Goal: Navigation & Orientation: Find specific page/section

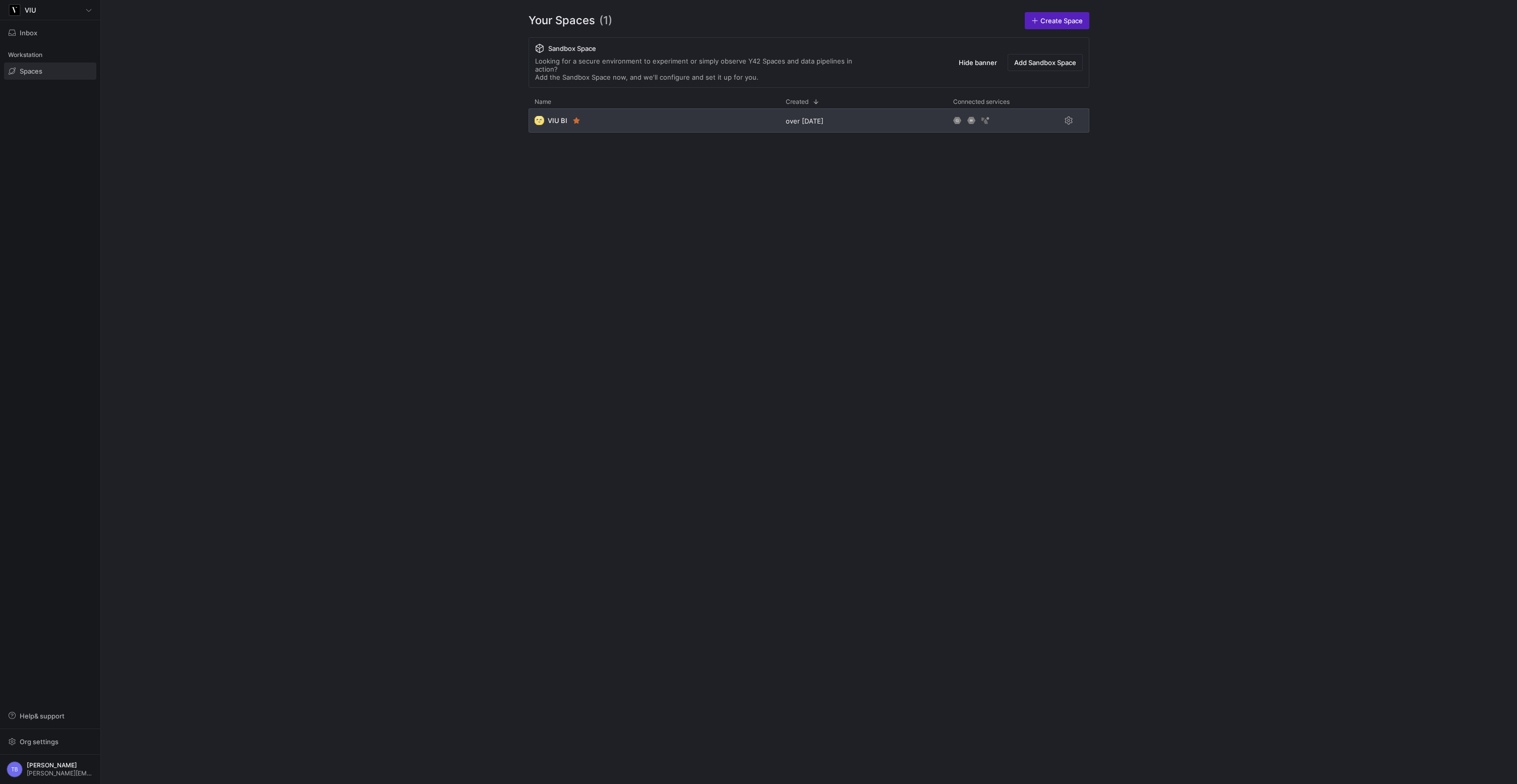
click at [622, 118] on div "🌝 VIU BI" at bounding box center [654, 120] width 251 height 24
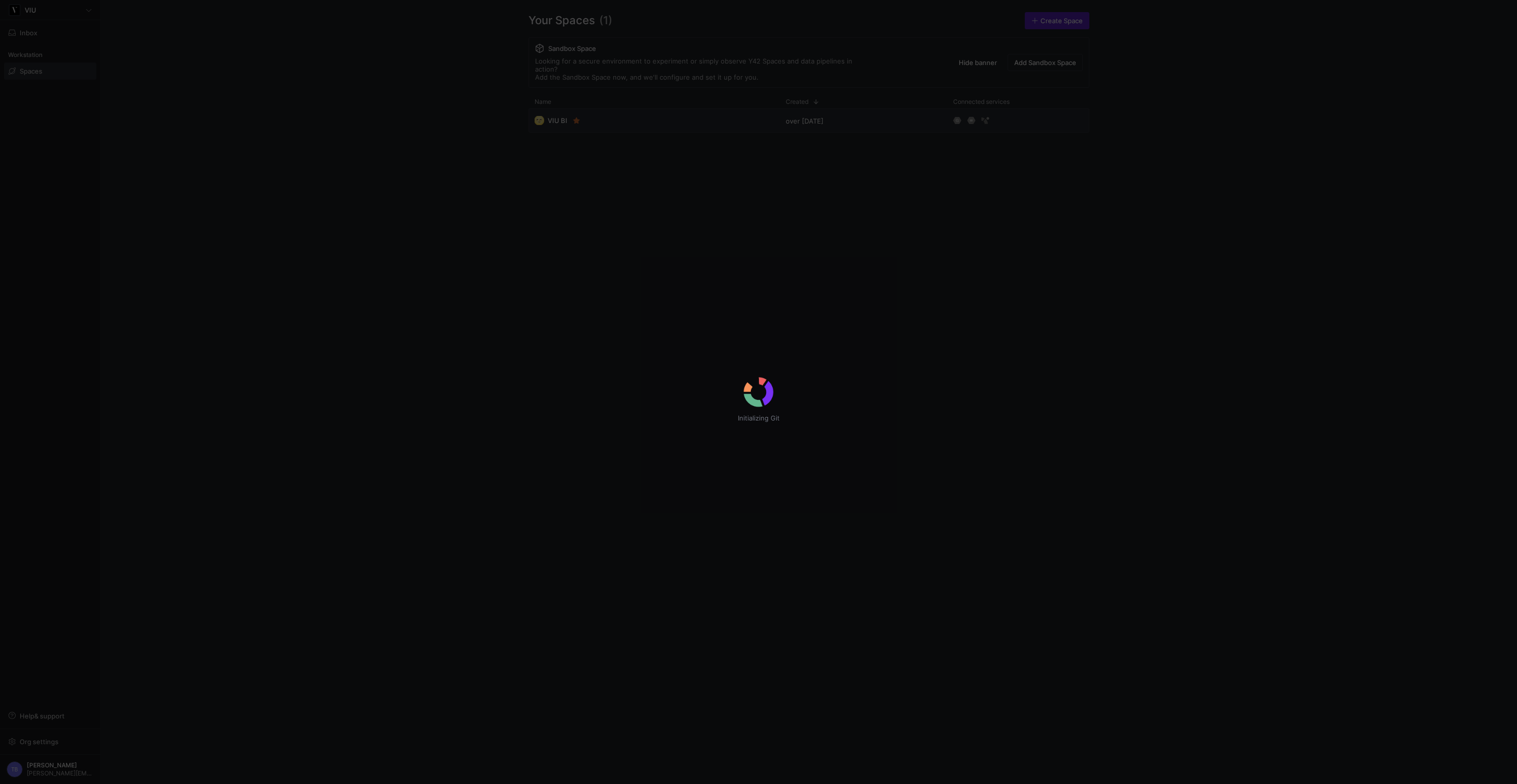
click at [641, 105] on div "Initializing Git" at bounding box center [758, 392] width 1517 height 784
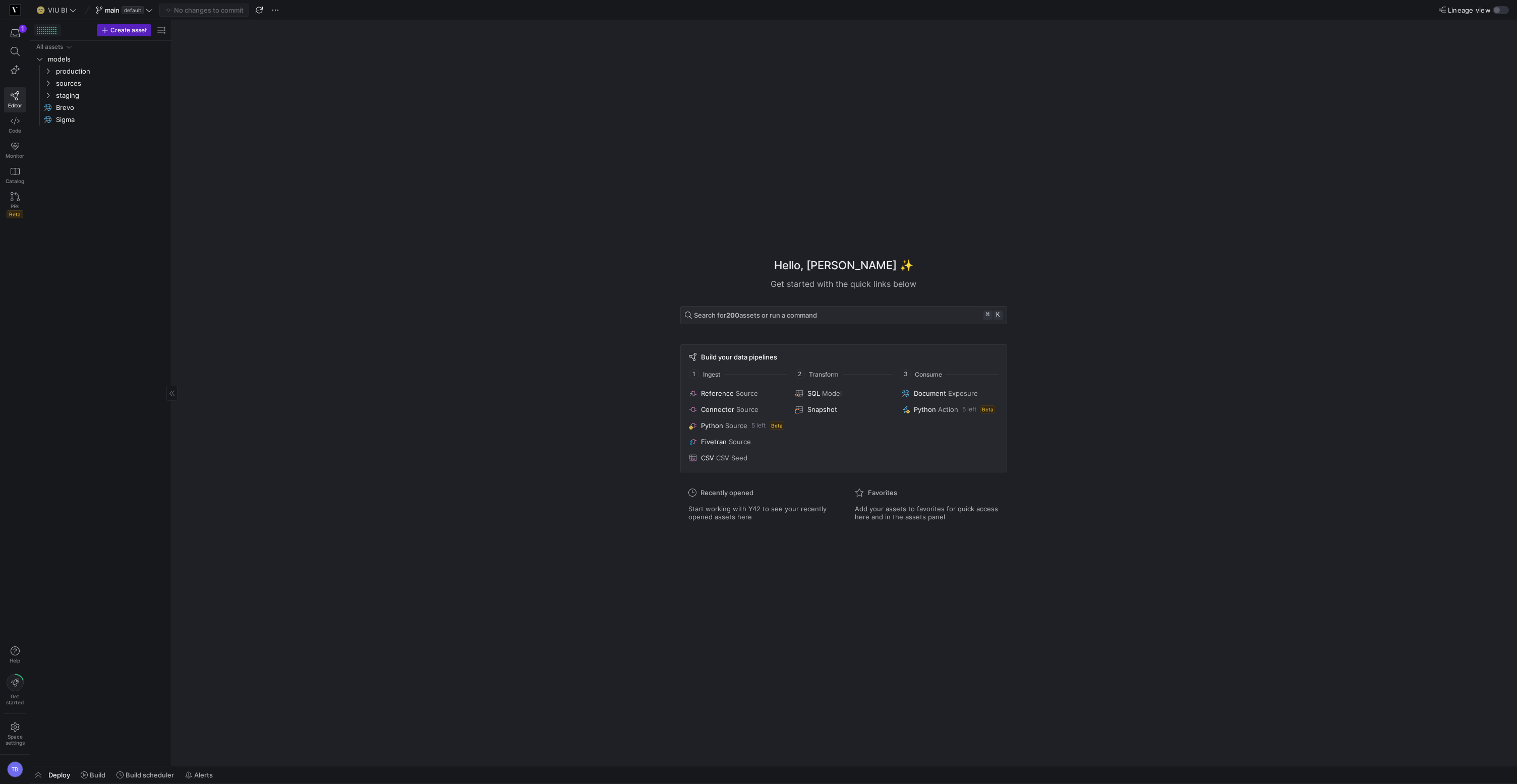
click at [52, 30] on div at bounding box center [52, 30] width 2 height 2
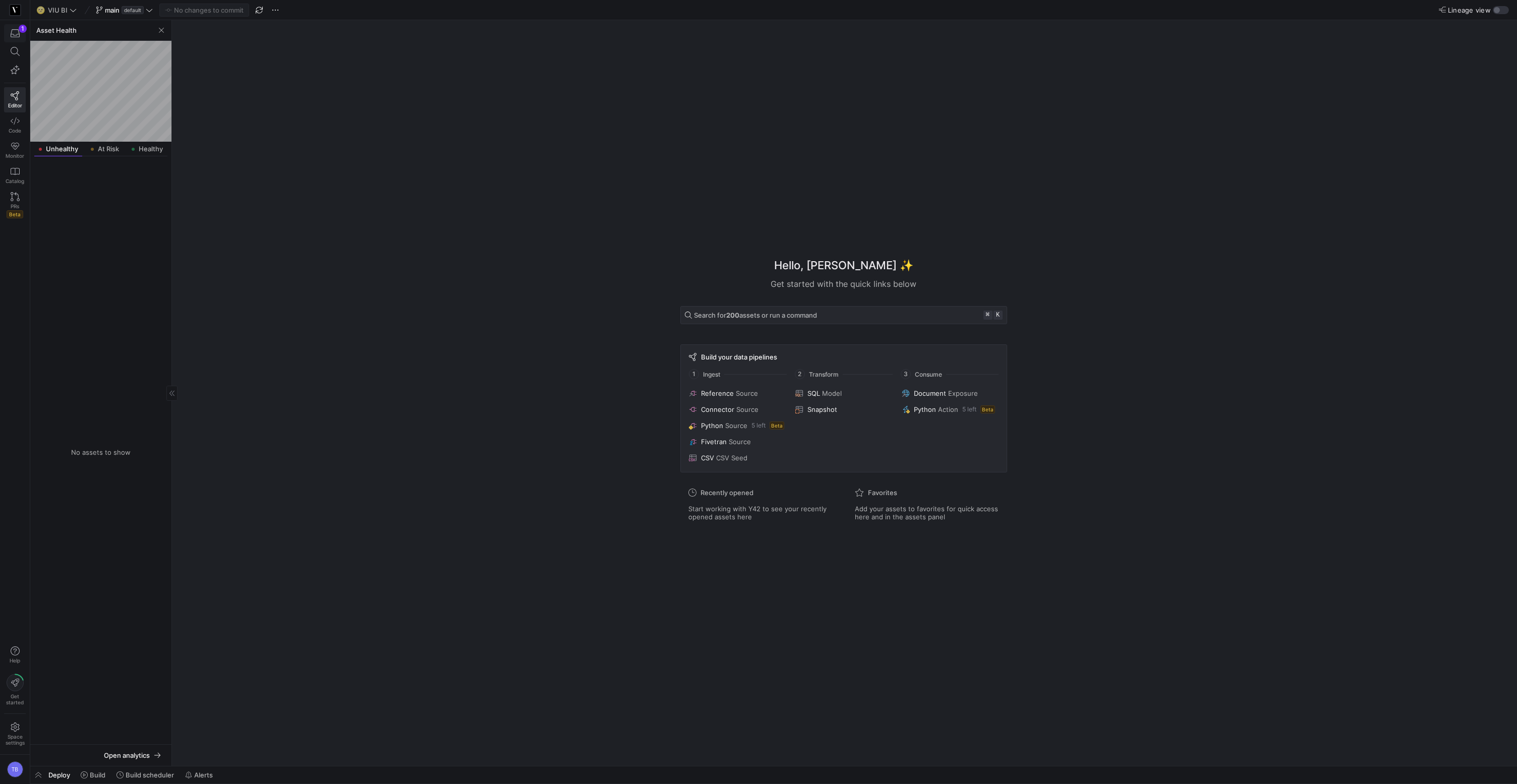
click at [15, 30] on icon "button" at bounding box center [15, 33] width 9 height 8
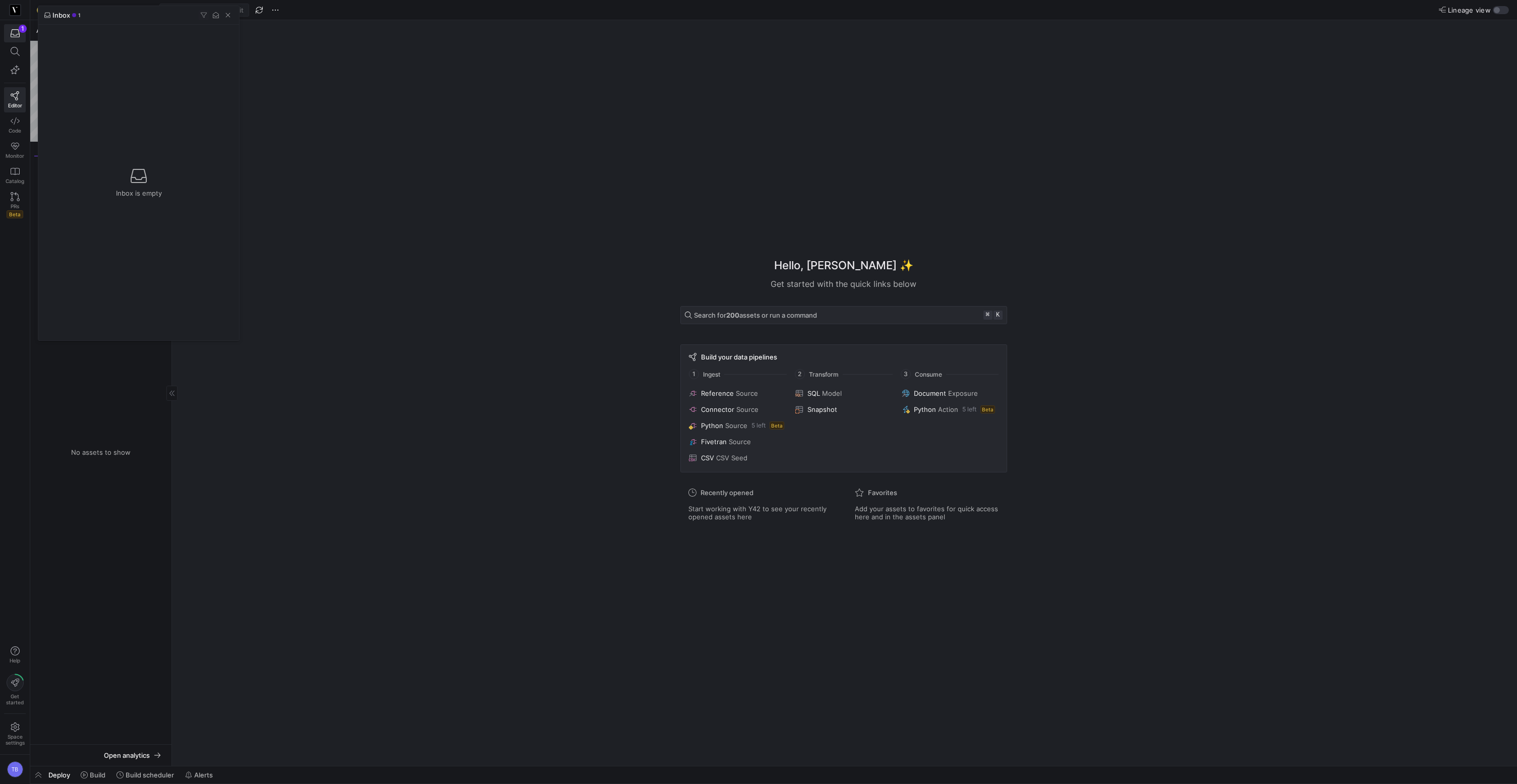
click at [711, 371] on div at bounding box center [758, 392] width 1517 height 784
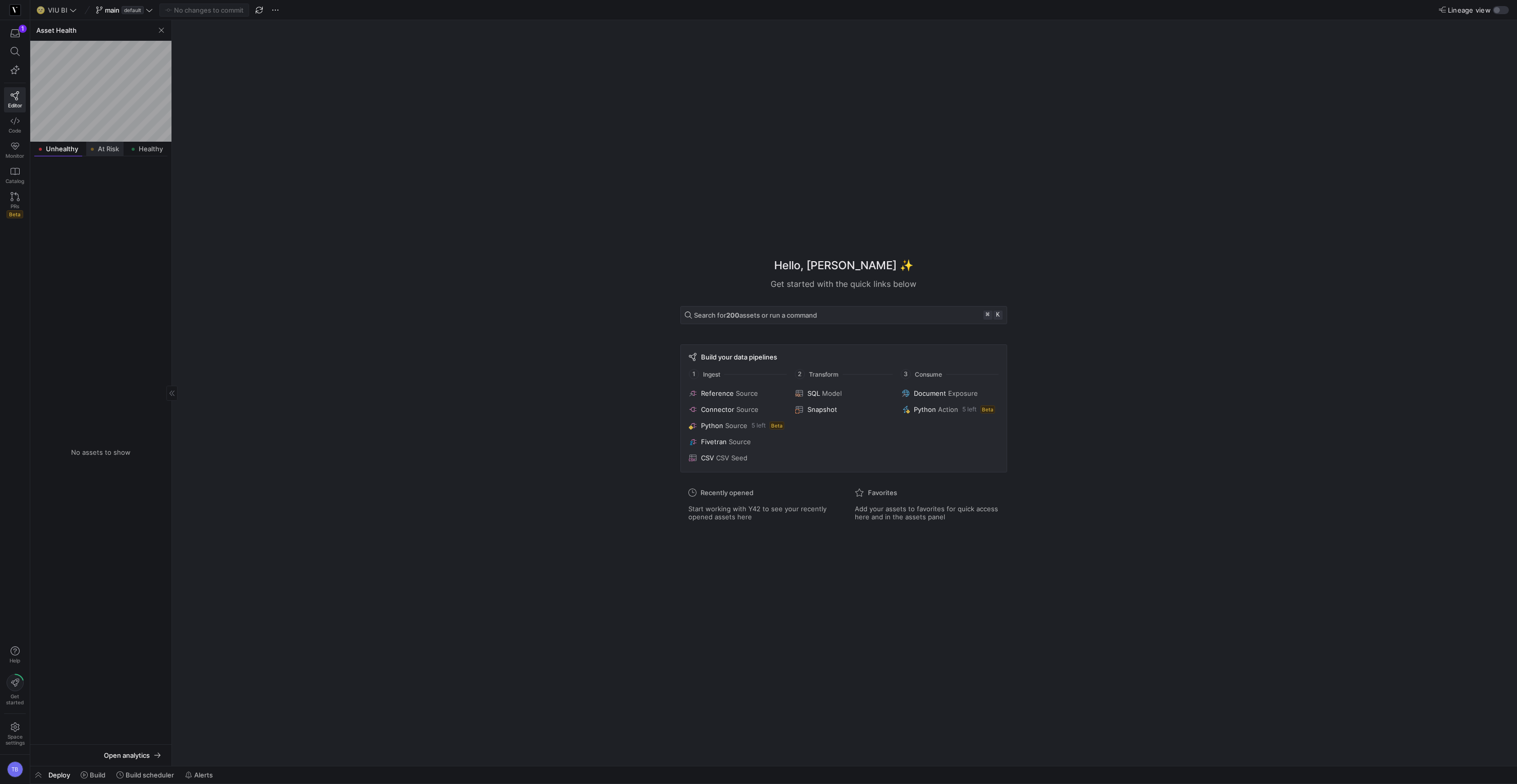
click at [104, 148] on span "At Risk" at bounding box center [108, 148] width 21 height 6
click at [143, 148] on span "Healthy" at bounding box center [150, 148] width 24 height 6
click at [48, 189] on icon "Press SPACE to select this row." at bounding box center [48, 190] width 7 height 6
click at [54, 207] on y42-icon "Press SPACE to select this row." at bounding box center [55, 202] width 8 height 8
click at [55, 237] on icon "Press SPACE to select this row." at bounding box center [56, 239] width 7 height 6
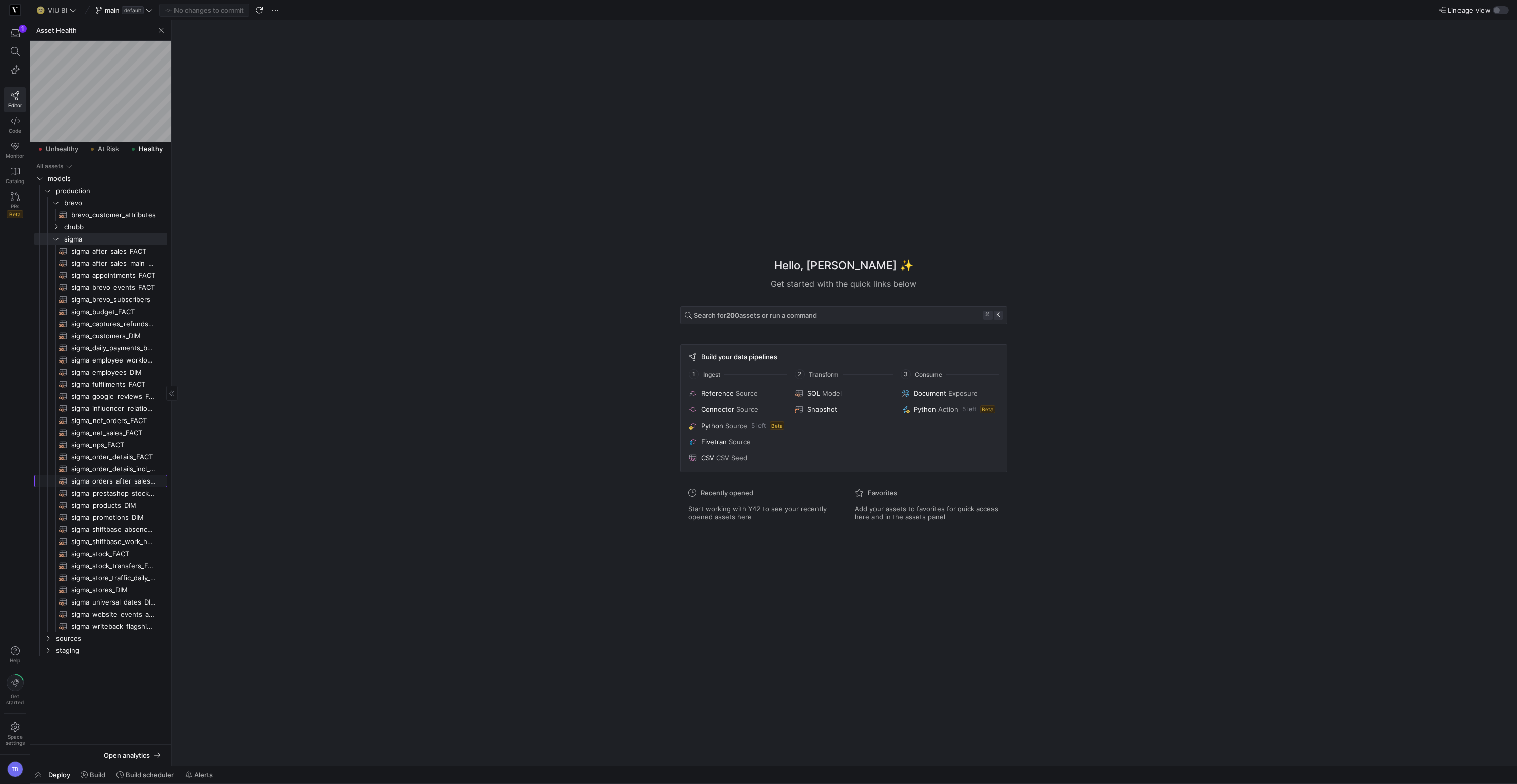
click at [129, 477] on span "sigma_orders_after_sales_flattened_FACT​​​​​​​​​​" at bounding box center [113, 481] width 85 height 12
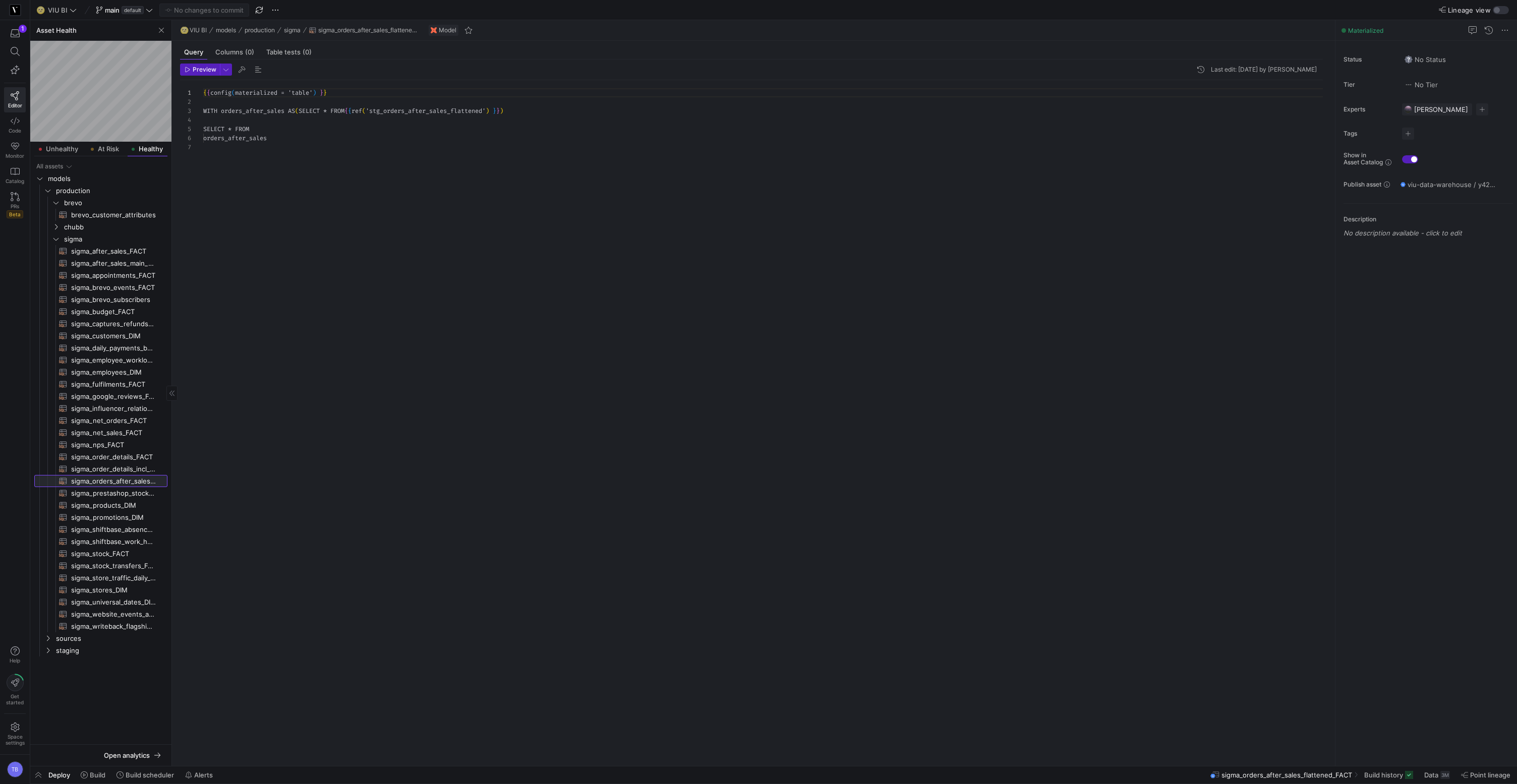
scroll to position [54, 0]
click at [13, 155] on span "Monitor" at bounding box center [15, 156] width 18 height 6
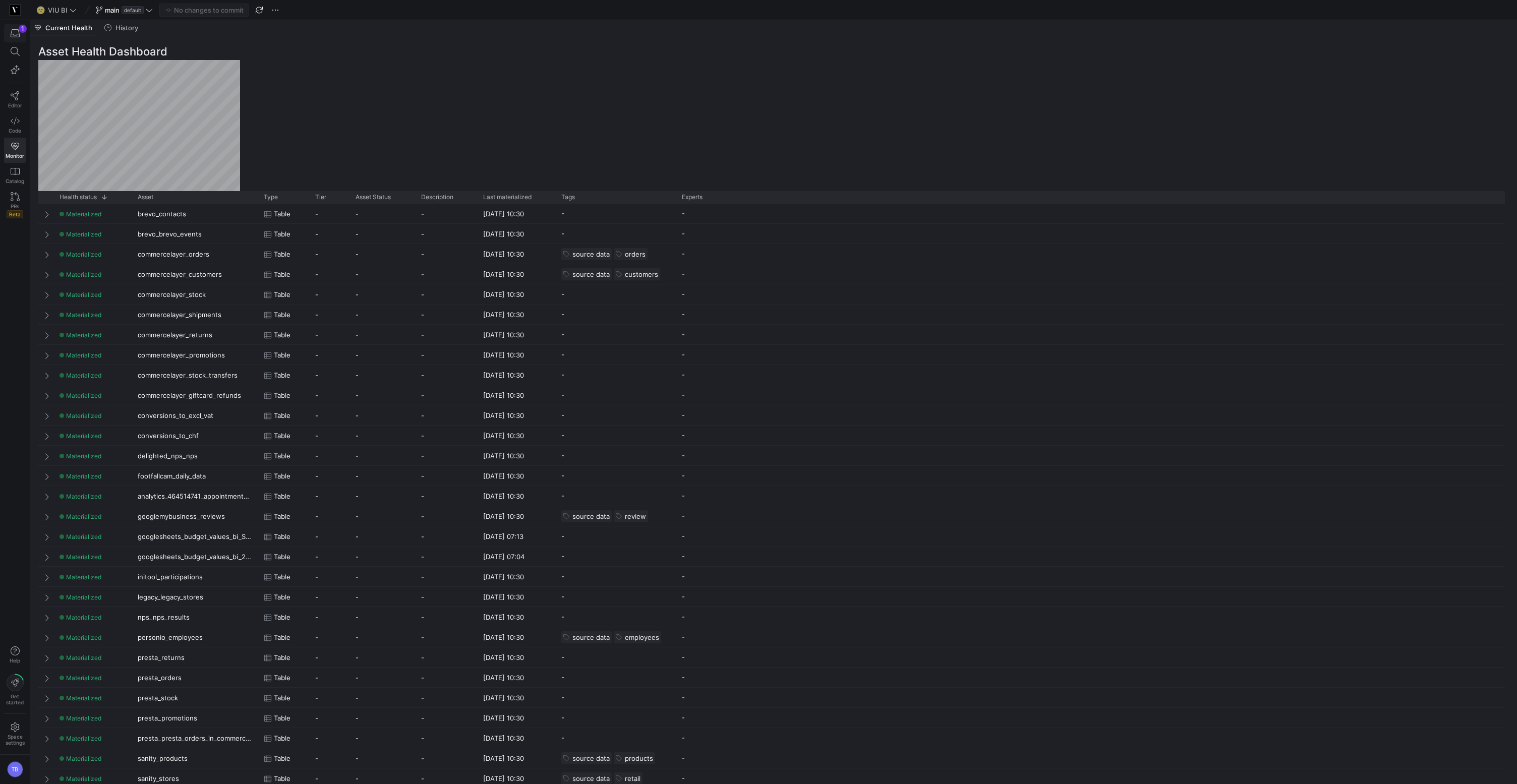
click at [12, 31] on icon "button" at bounding box center [15, 33] width 9 height 8
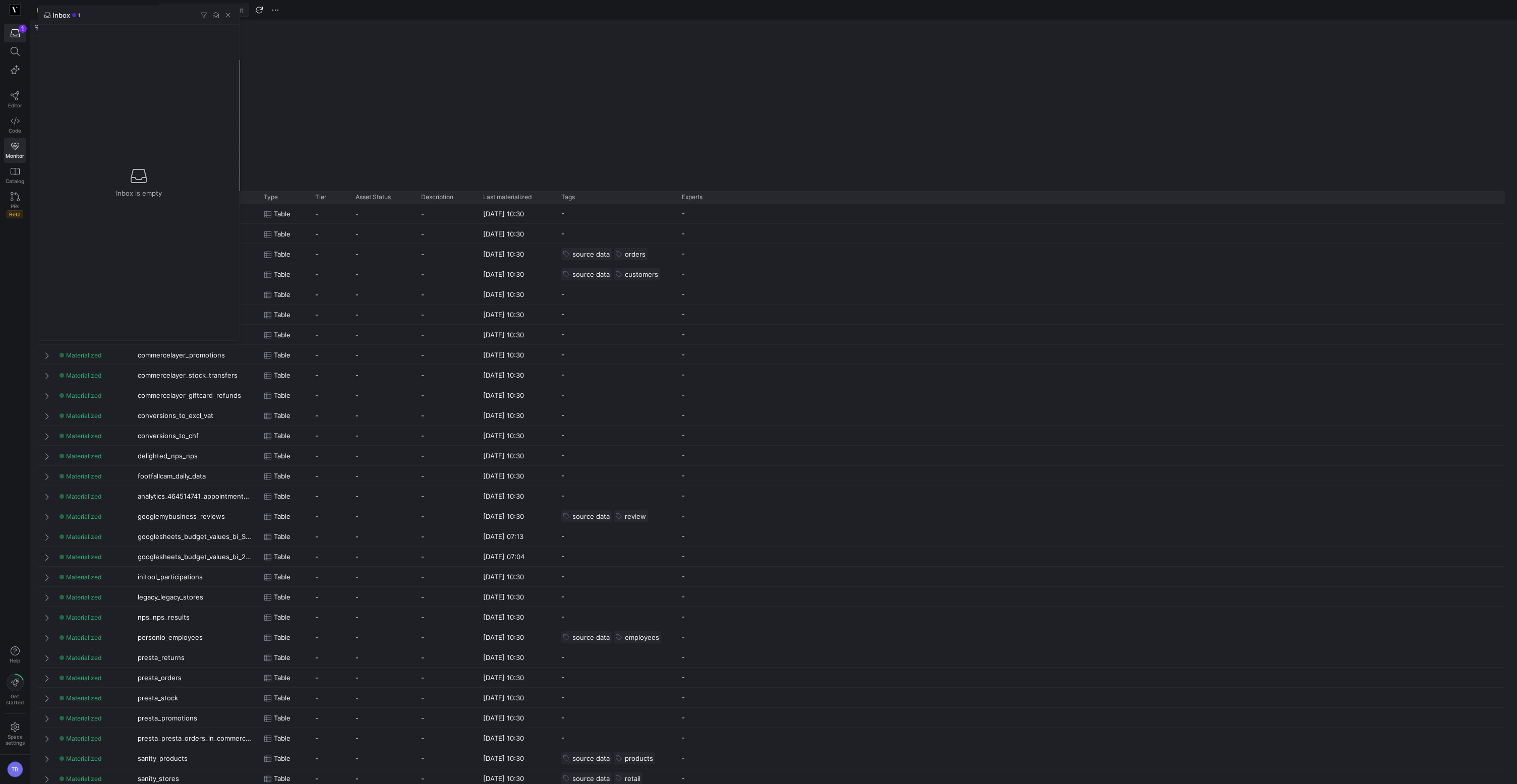
click at [387, 111] on div at bounding box center [758, 392] width 1517 height 784
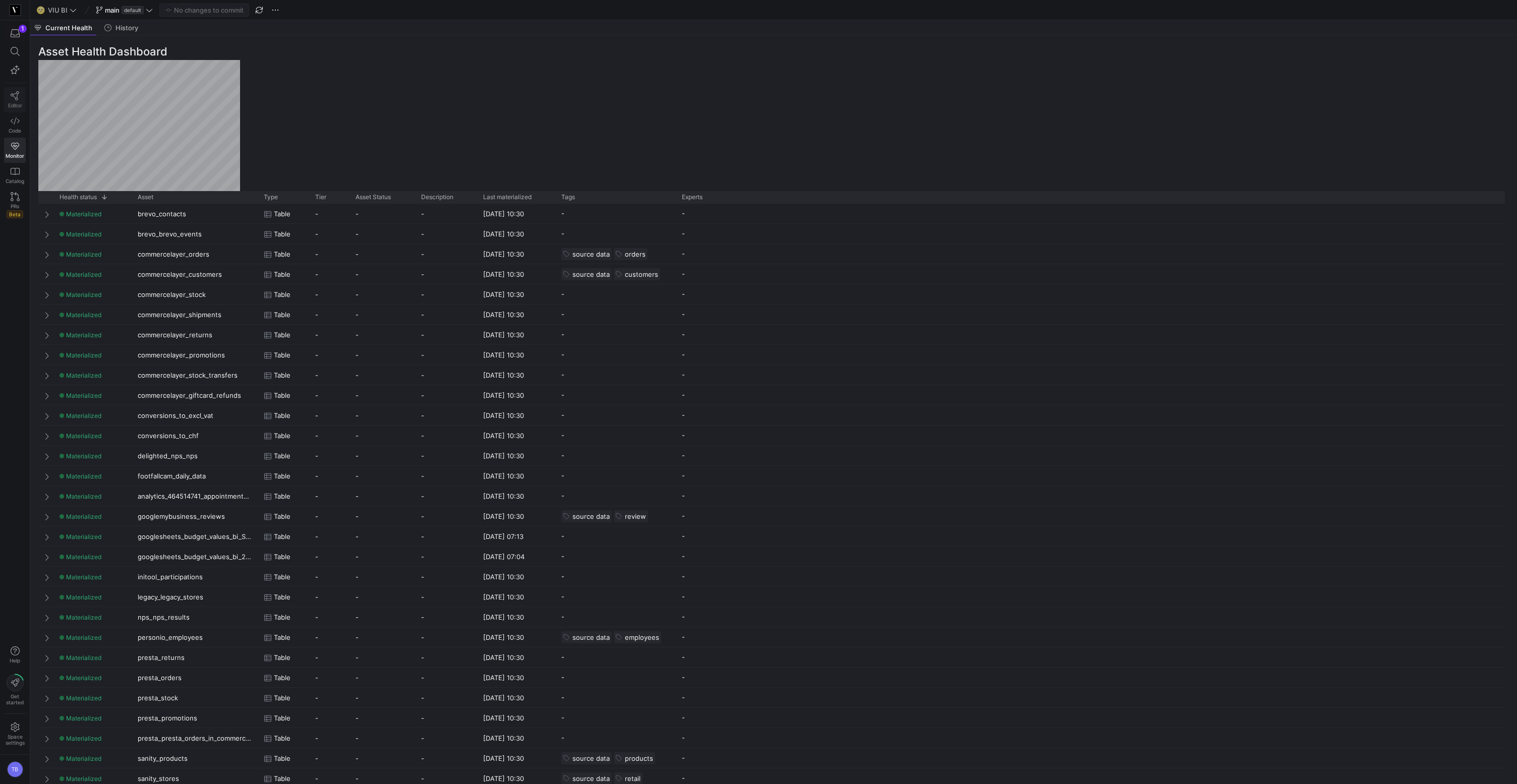
click at [12, 99] on icon at bounding box center [15, 96] width 9 height 9
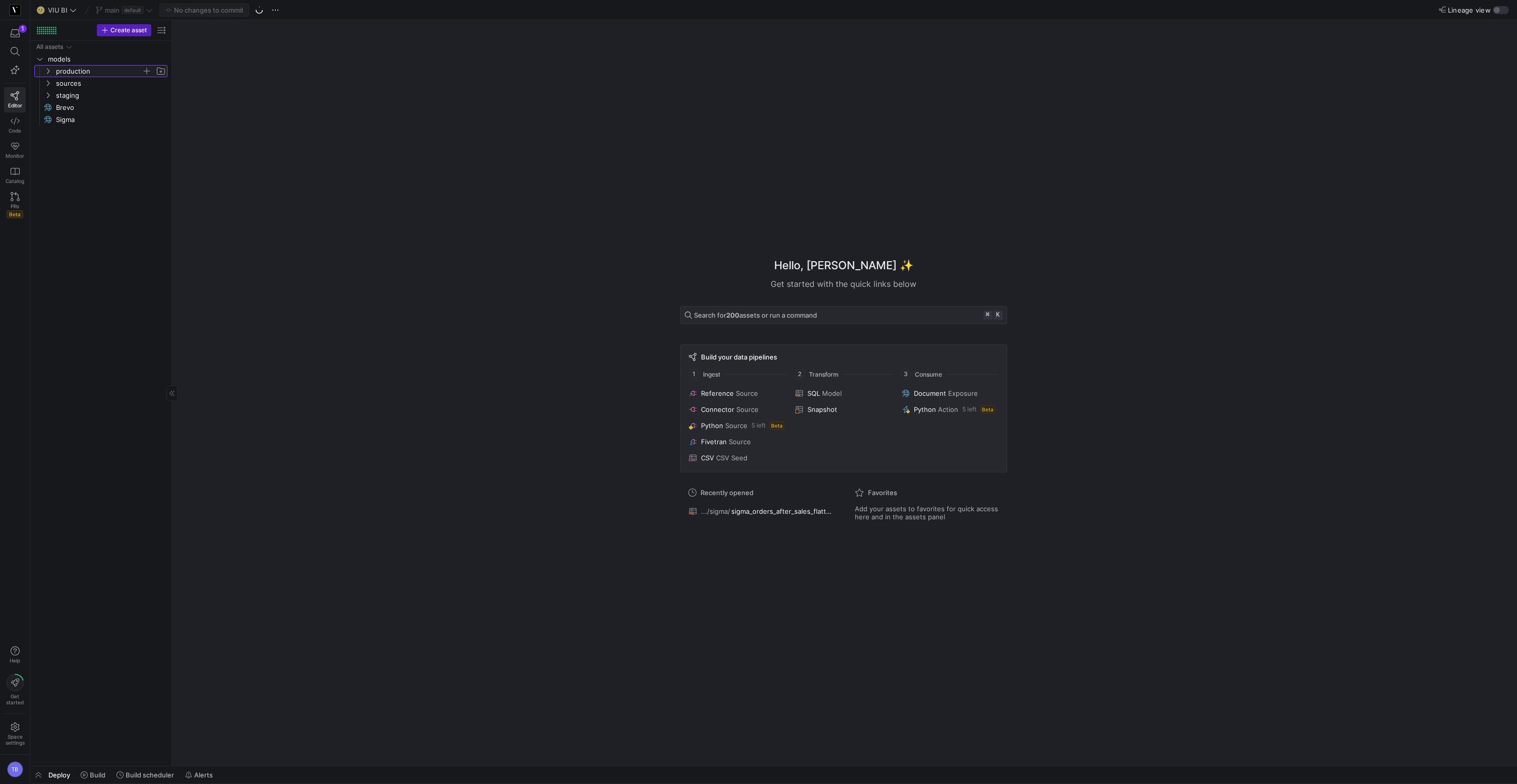
click at [48, 74] on y42-icon "Press SPACE to select this row." at bounding box center [48, 71] width 8 height 8
click at [52, 113] on link "sigma" at bounding box center [101, 107] width 133 height 12
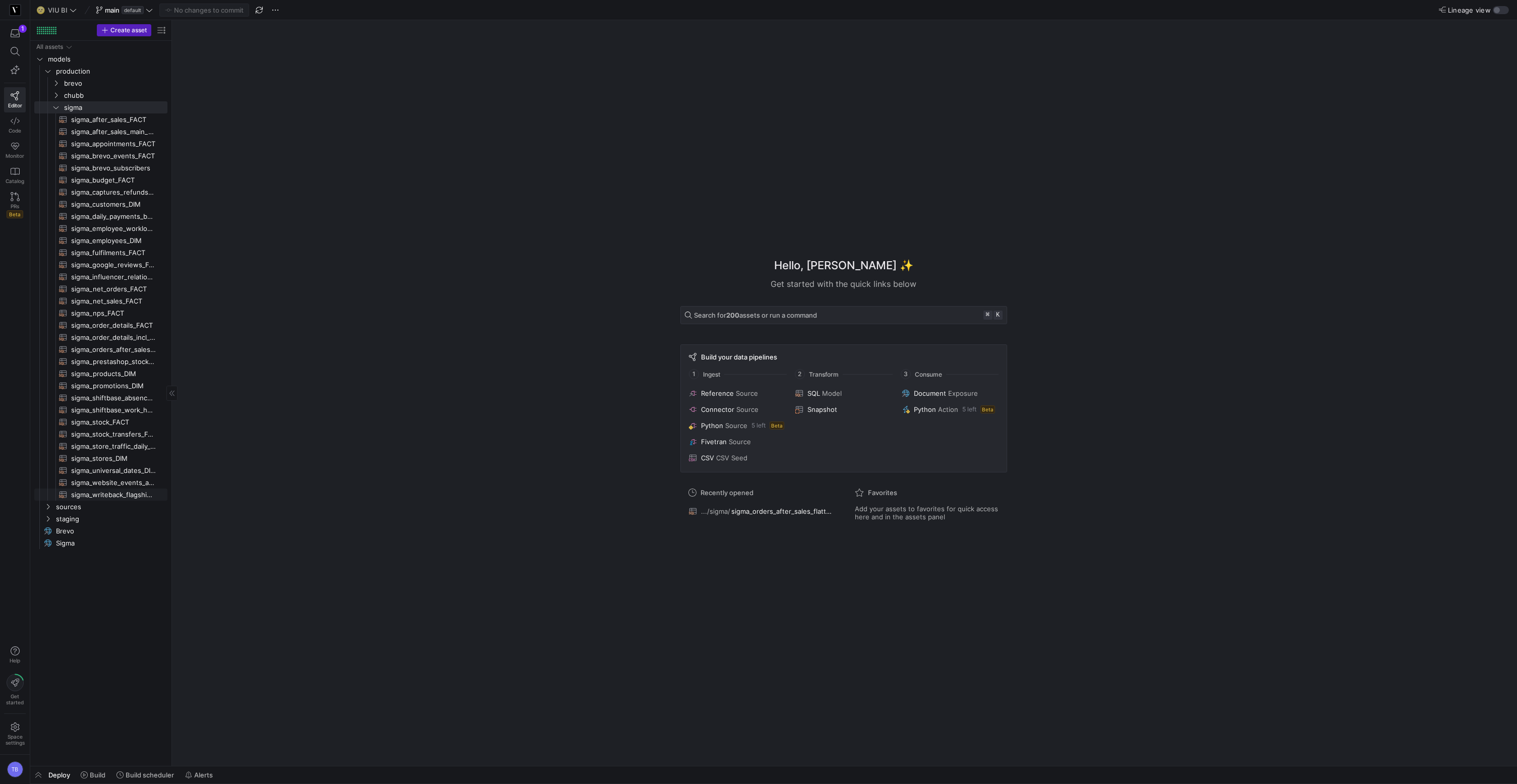
click at [107, 496] on span "sigma_writeback_flagship_sales_participations​​​​​​​​​​" at bounding box center [113, 494] width 85 height 12
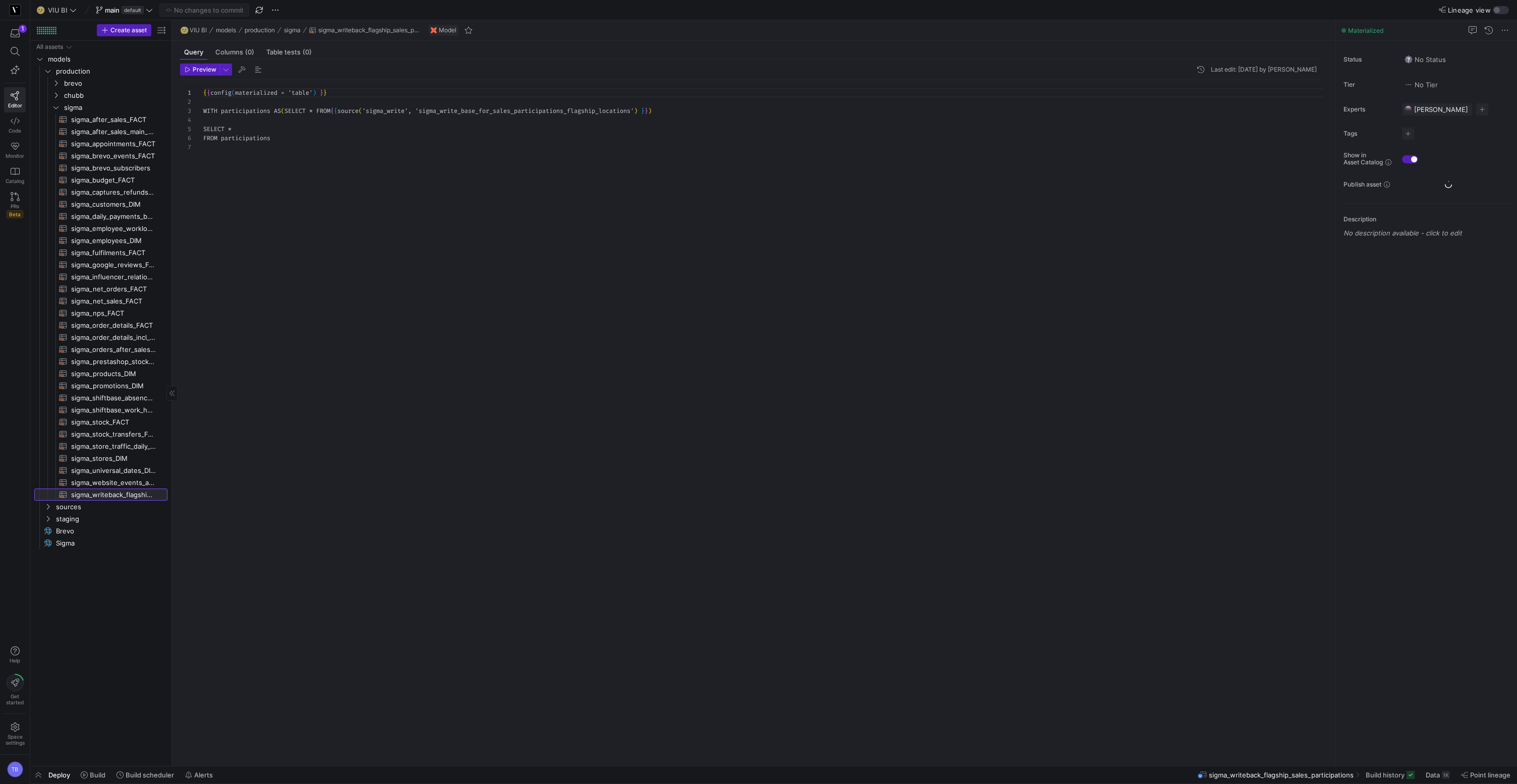
scroll to position [54, 0]
click at [131, 411] on span "sigma_shiftbase_work_hours_FACT​​​​​​​​​​" at bounding box center [113, 410] width 85 height 12
click at [67, 505] on span "sources" at bounding box center [99, 506] width 86 height 12
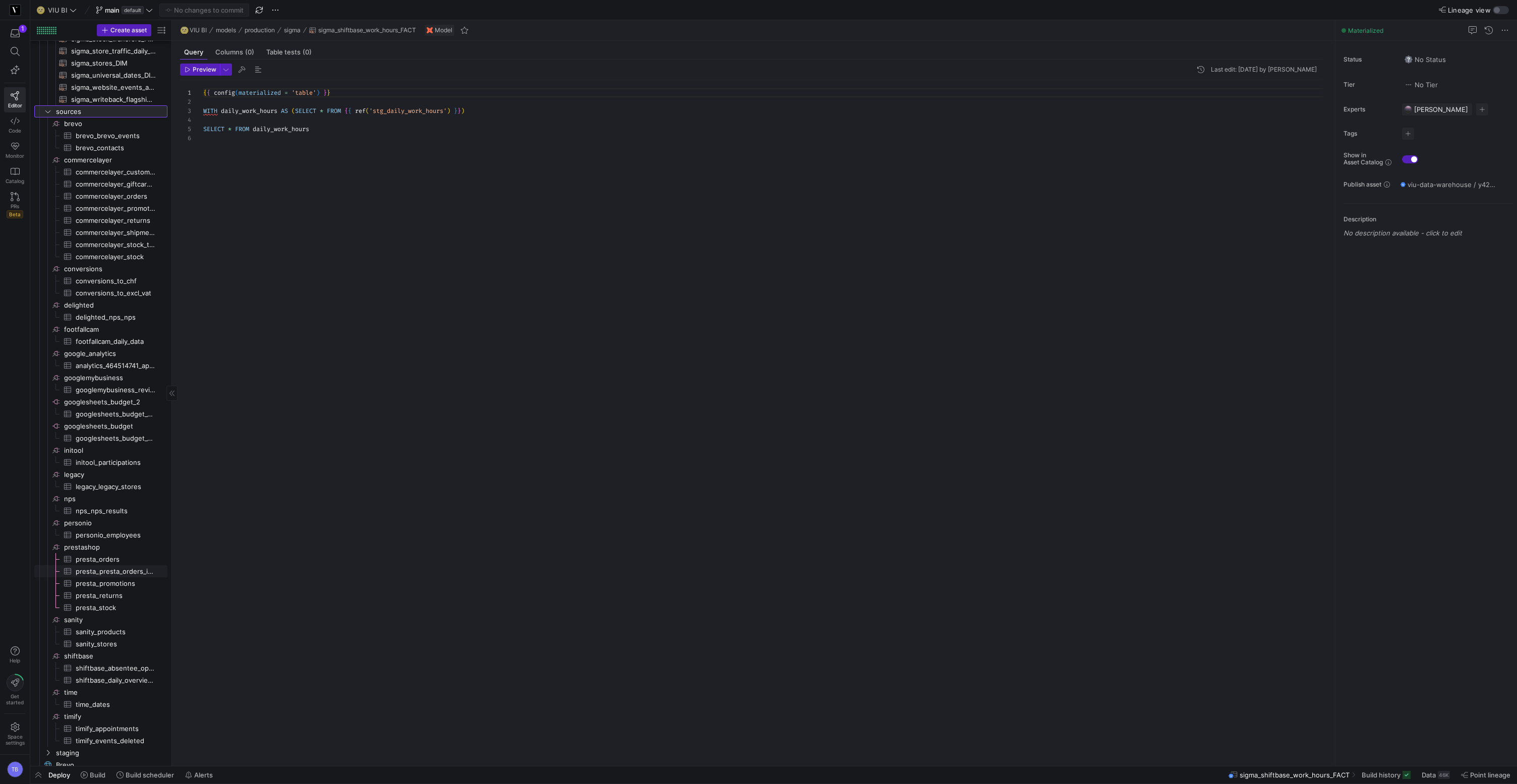
scroll to position [416, 0]
click at [106, 538] on span "presta_orders​​​​​​​​​" at bounding box center [115, 538] width 80 height 12
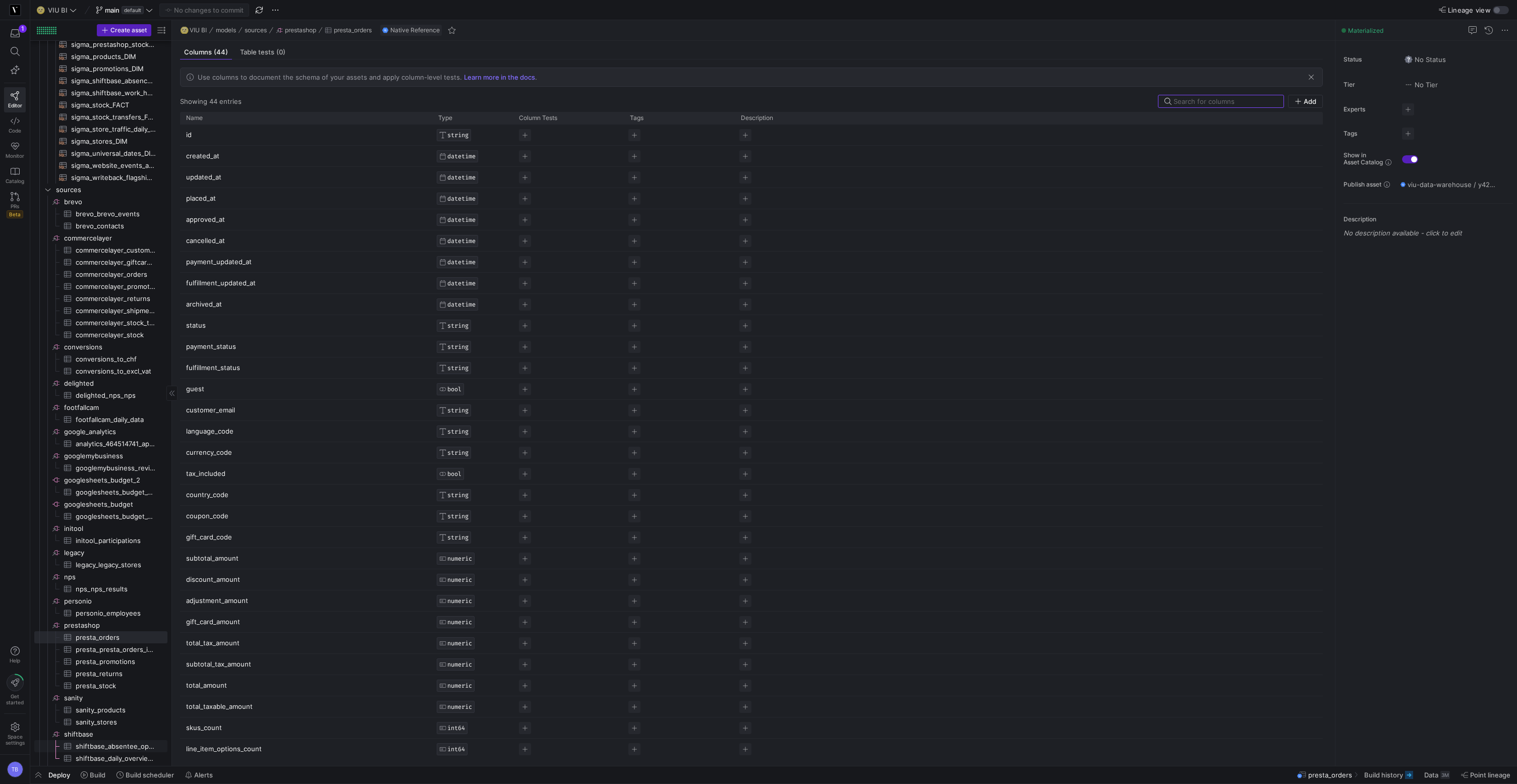
scroll to position [295, 0]
click at [100, 428] on span "commercelayer_customers​​​​​​​​​" at bounding box center [115, 429] width 80 height 12
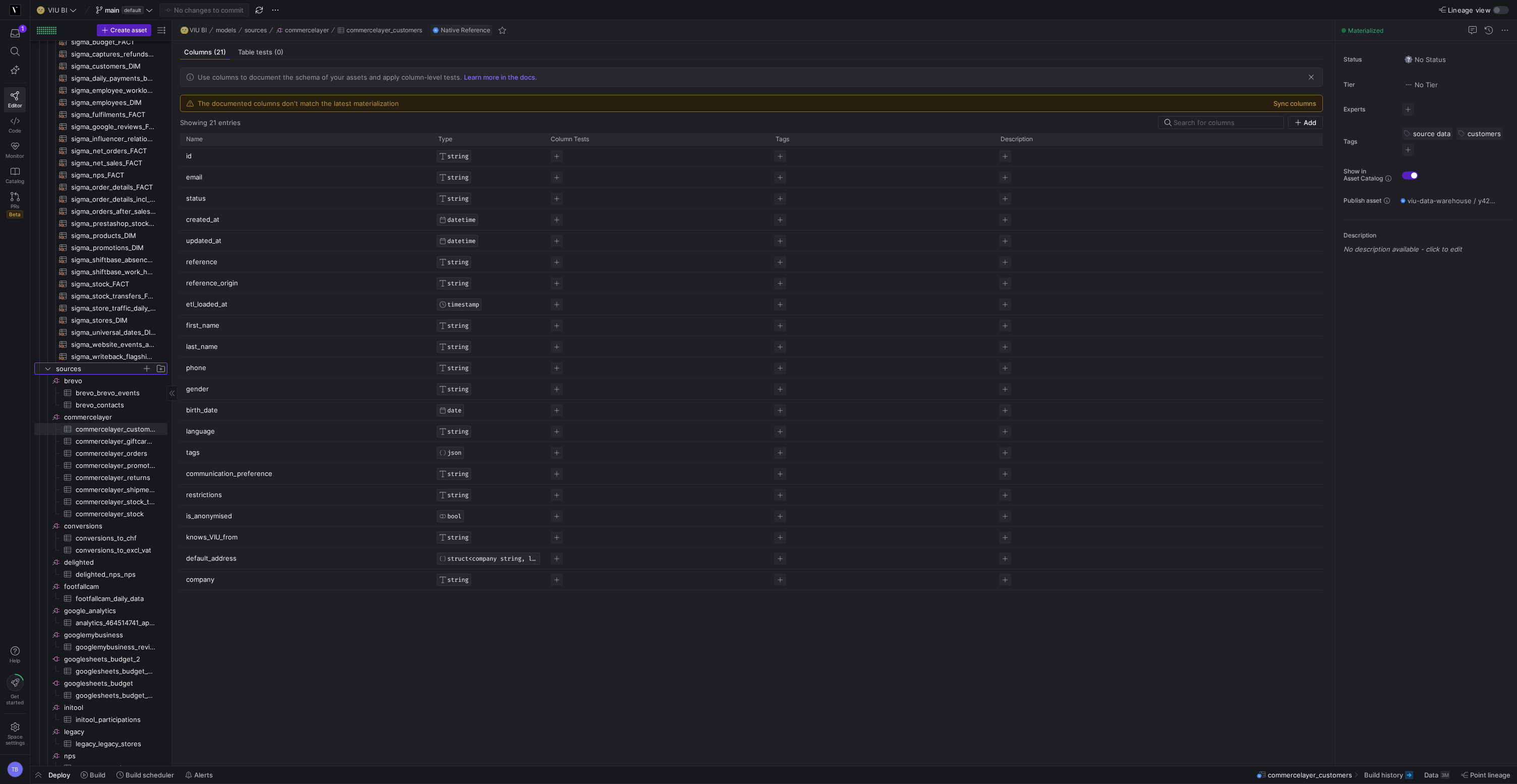
click at [47, 368] on icon "Press SPACE to select this row." at bounding box center [48, 368] width 7 height 6
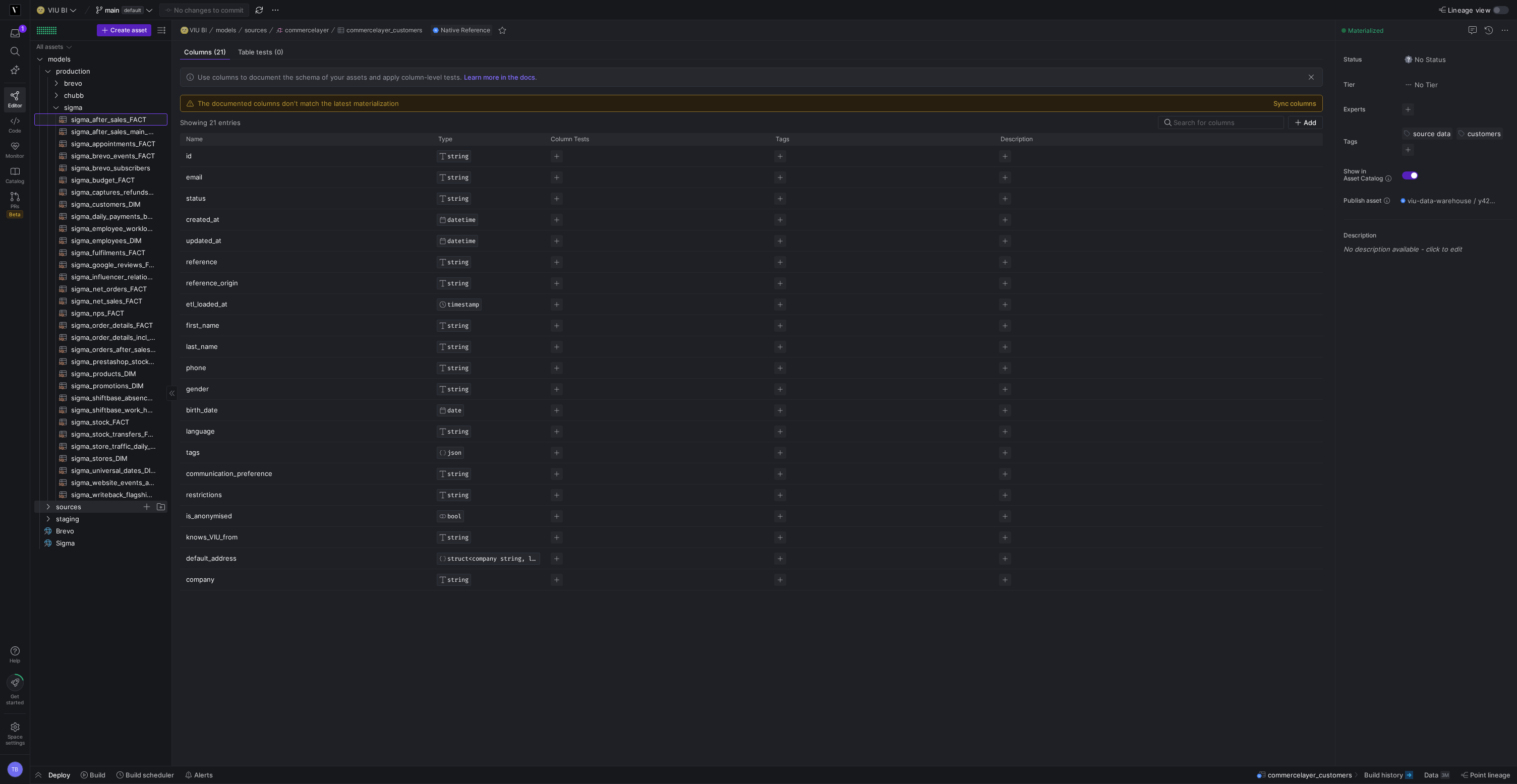
click at [90, 120] on span "sigma_after_sales_FACT​​​​​​​​​​" at bounding box center [113, 120] width 85 height 12
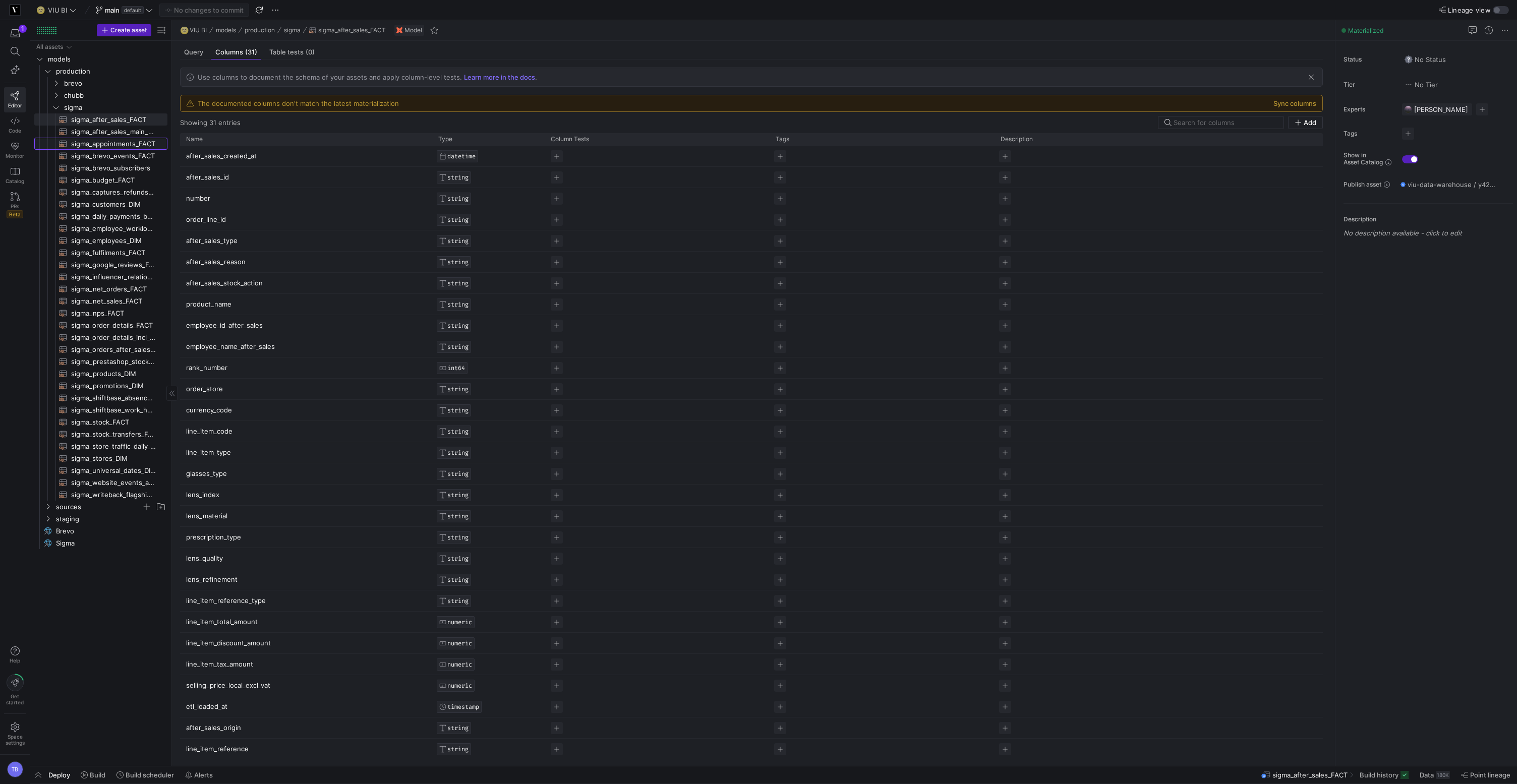
click at [93, 138] on span "sigma_appointments_FACT​​​​​​​​​​" at bounding box center [113, 144] width 85 height 12
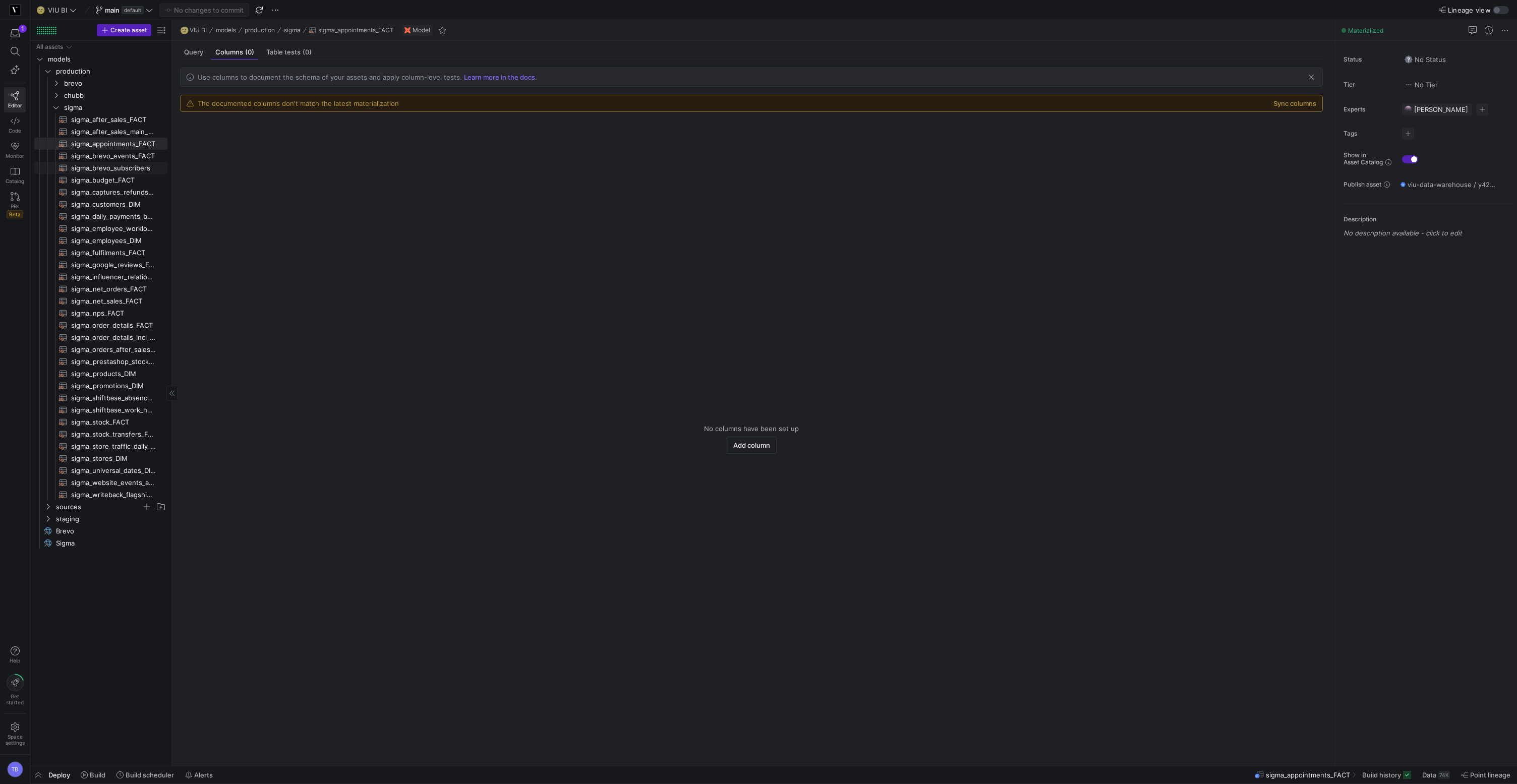
click at [112, 172] on span "sigma_brevo_subscribers​​​​​​​​​​" at bounding box center [113, 168] width 85 height 12
click at [193, 55] on span "Query" at bounding box center [193, 52] width 19 height 6
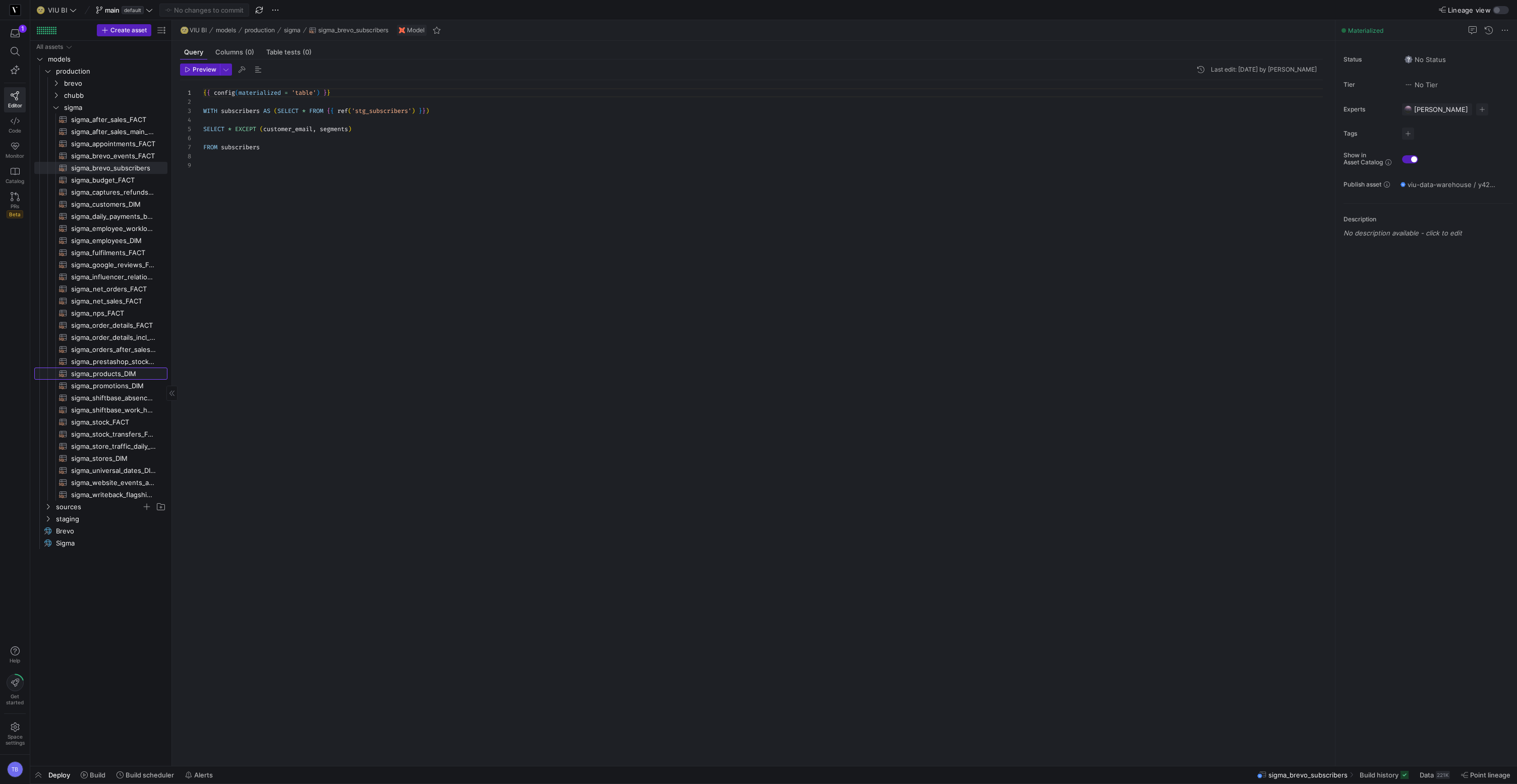
click at [128, 379] on span "sigma_products_DIM​​​​​​​​​​" at bounding box center [113, 374] width 85 height 12
click at [127, 388] on span "sigma_promotions_DIM​​​​​​​​​​" at bounding box center [113, 386] width 85 height 12
click at [48, 31] on div at bounding box center [48, 31] width 2 height 2
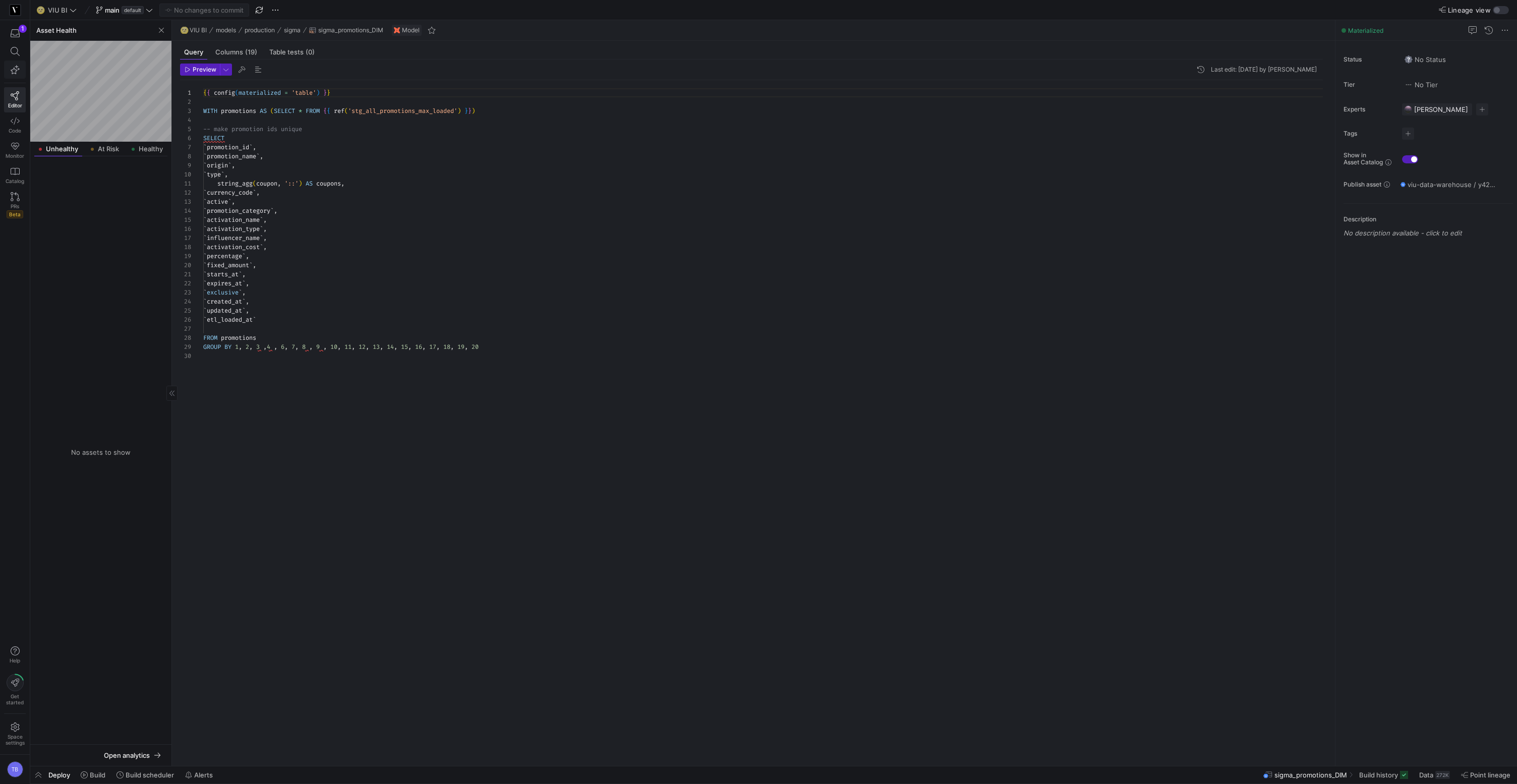
click at [18, 70] on icon "button" at bounding box center [15, 69] width 9 height 9
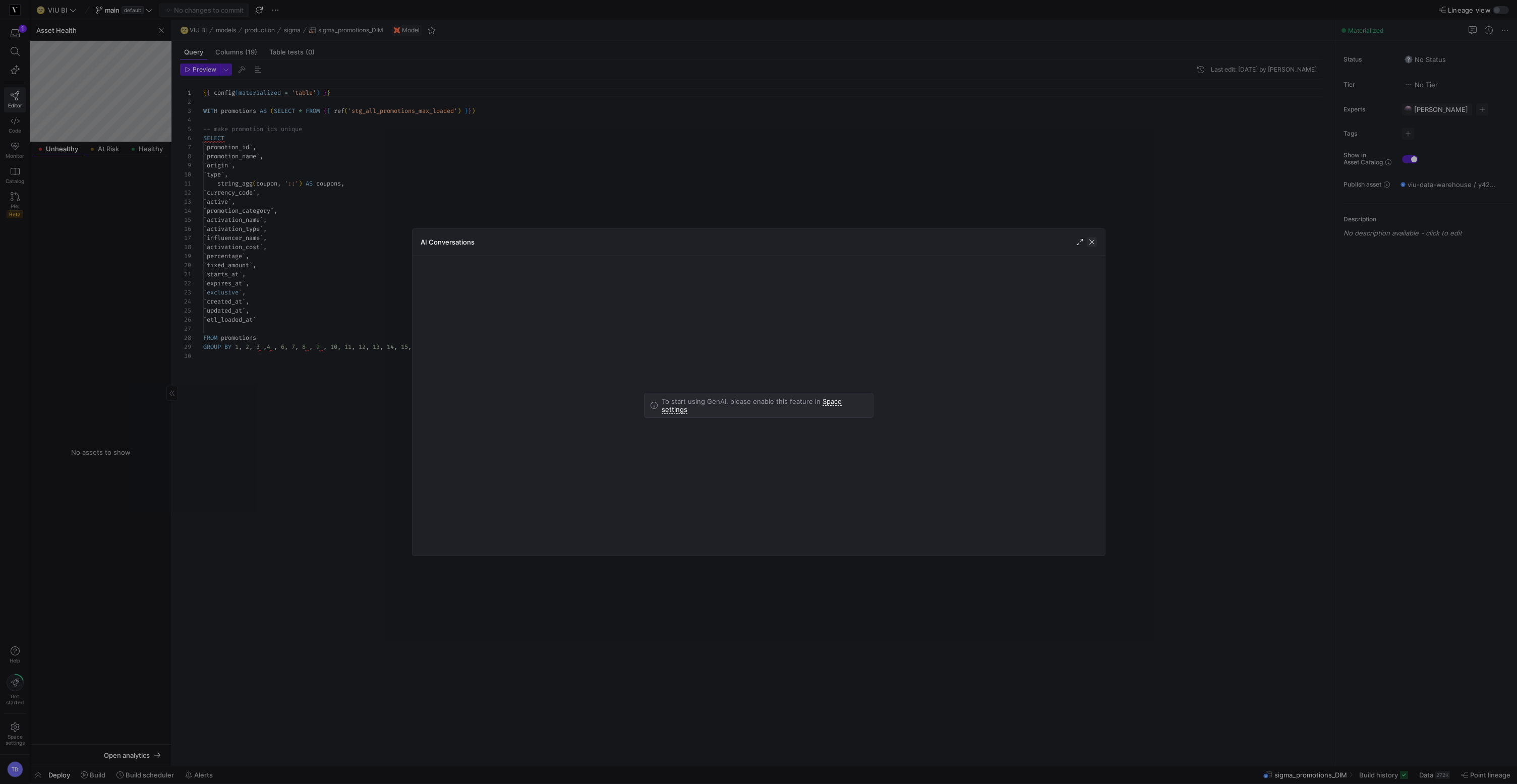
click at [1093, 242] on span "button" at bounding box center [1092, 242] width 10 height 10
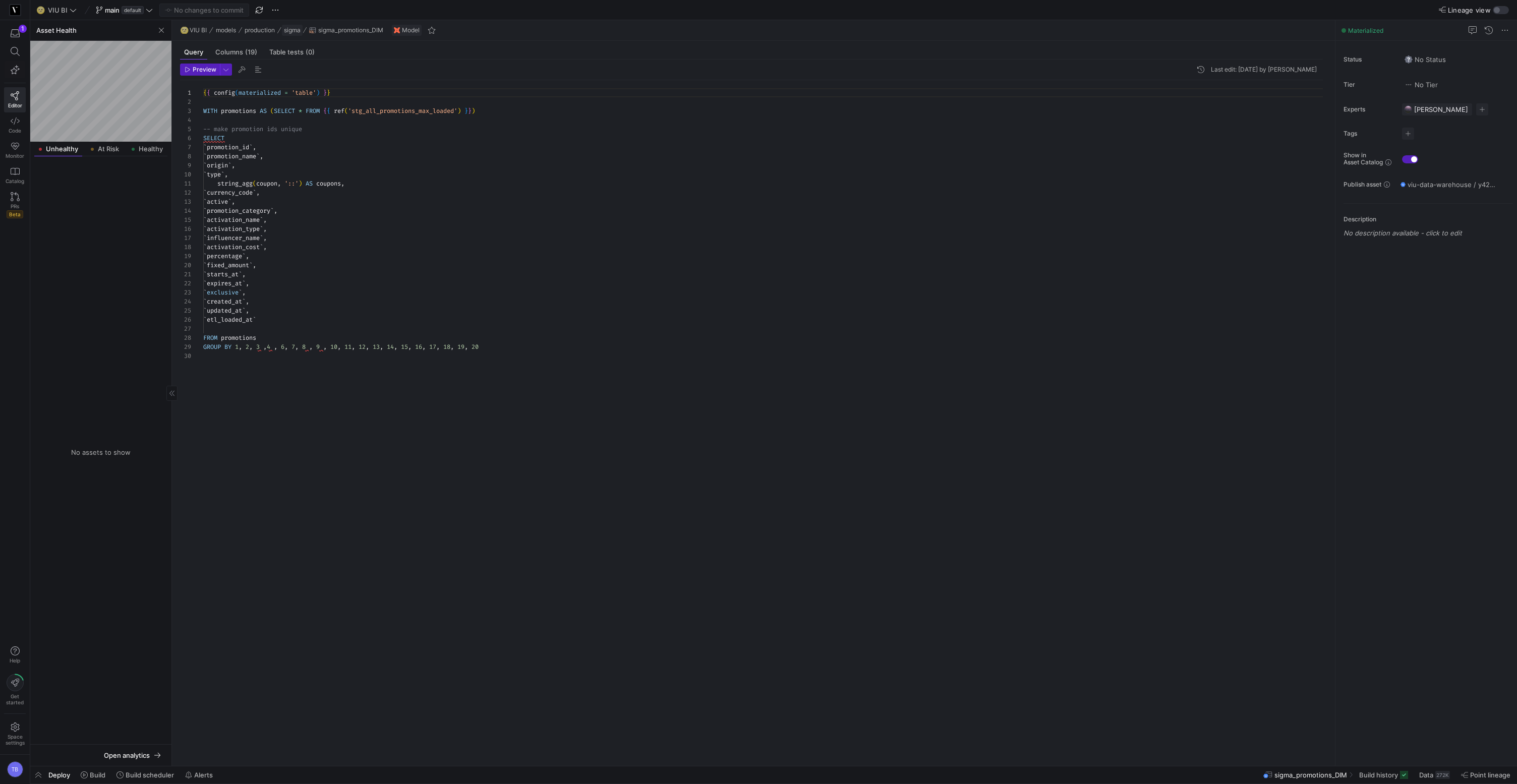
click at [295, 30] on span "sigma" at bounding box center [293, 30] width 17 height 7
click at [303, 31] on span "button" at bounding box center [292, 30] width 20 height 11
click at [234, 52] on span "Columns (19)" at bounding box center [235, 52] width 42 height 6
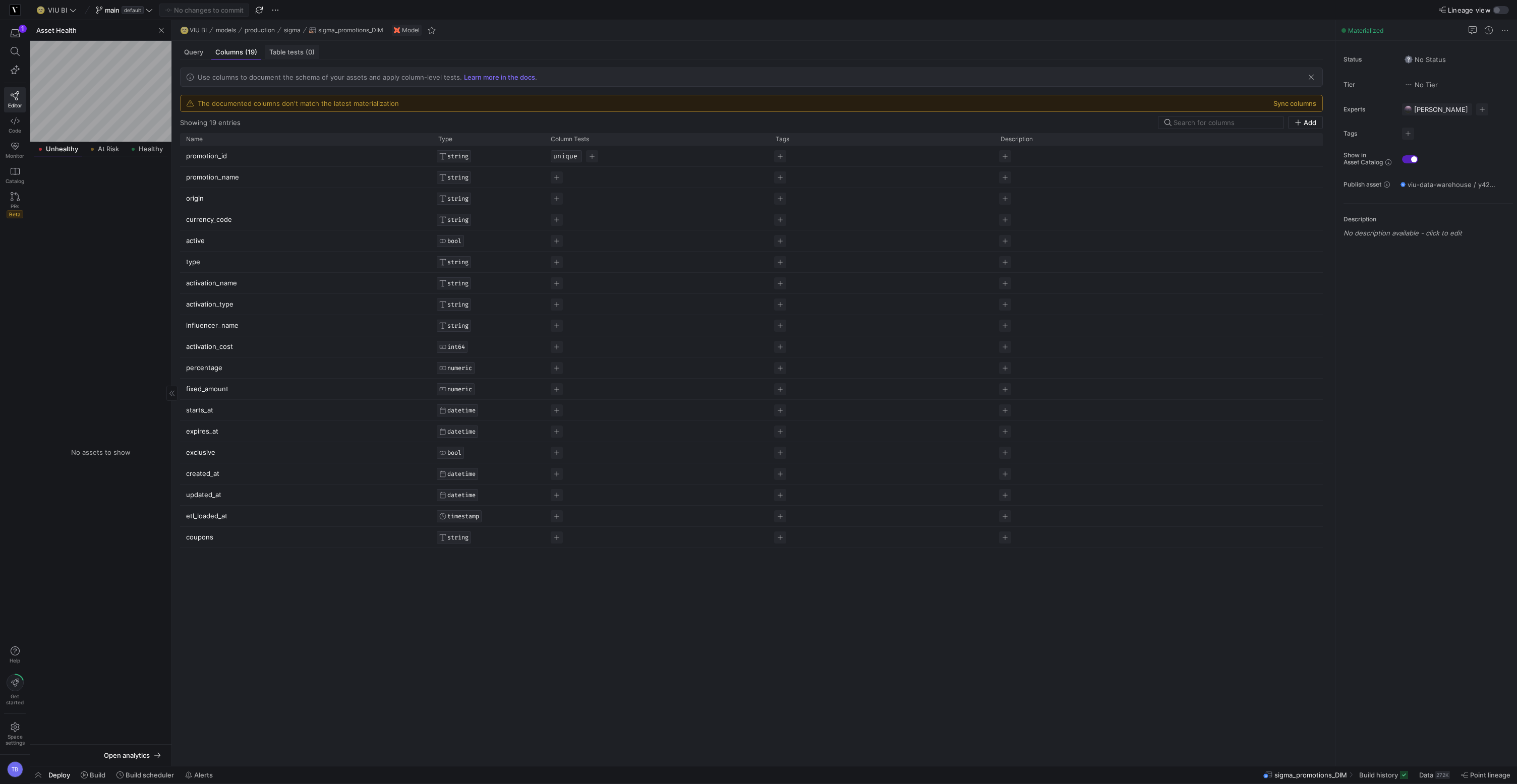
click at [299, 50] on span "Table tests (0)" at bounding box center [292, 52] width 45 height 6
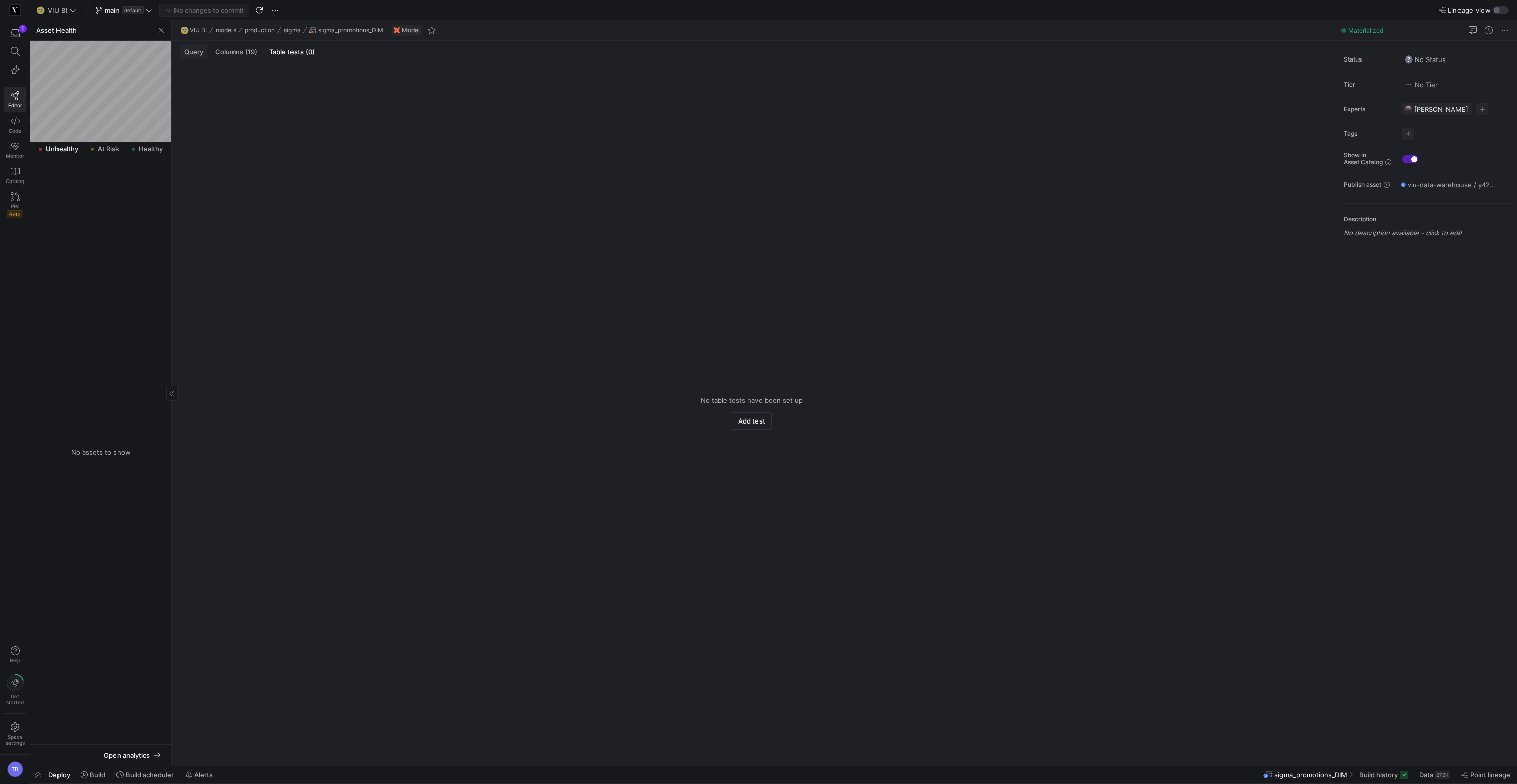
click at [196, 49] on span "Query" at bounding box center [193, 52] width 19 height 6
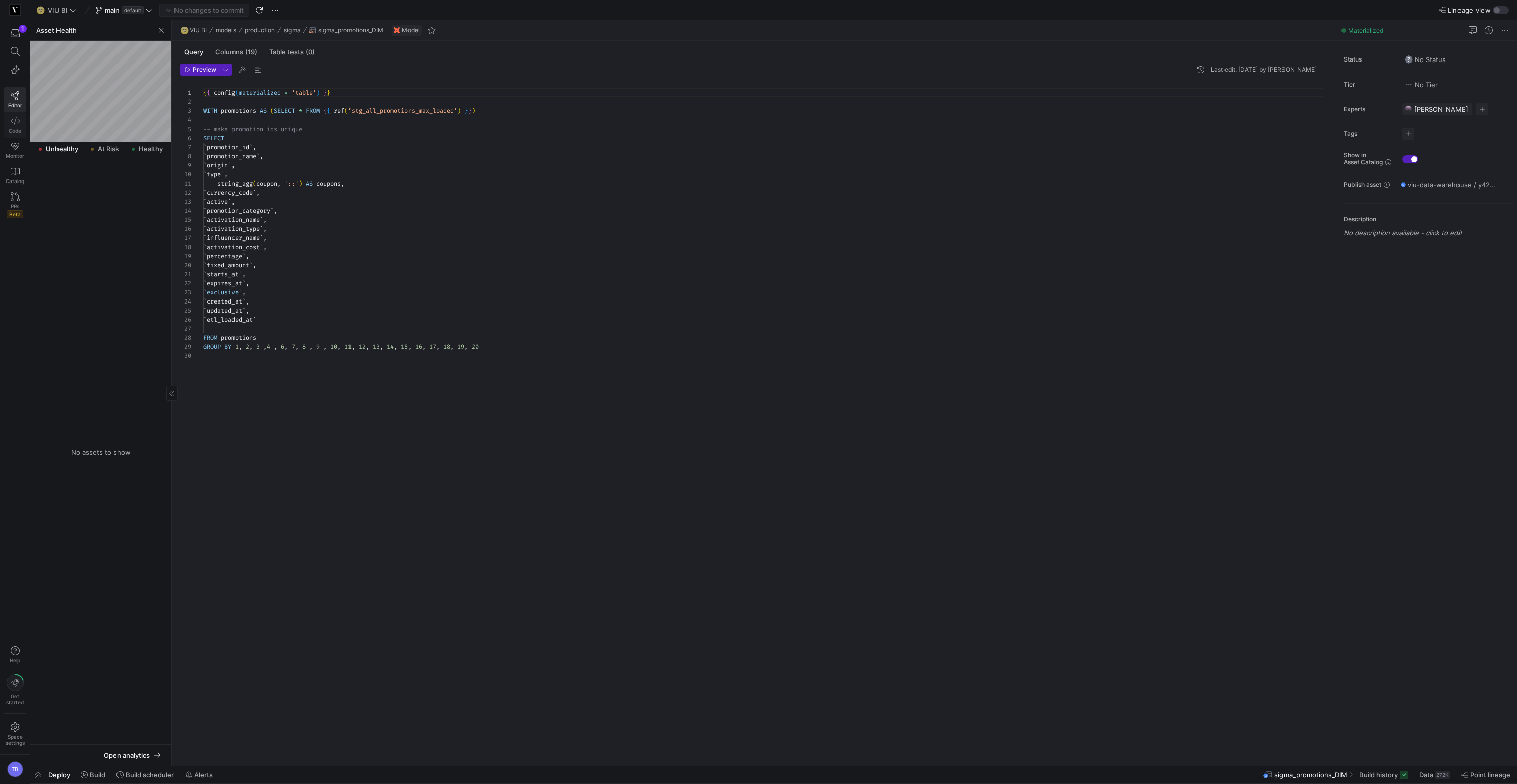
click at [12, 131] on span "Code" at bounding box center [15, 130] width 13 height 6
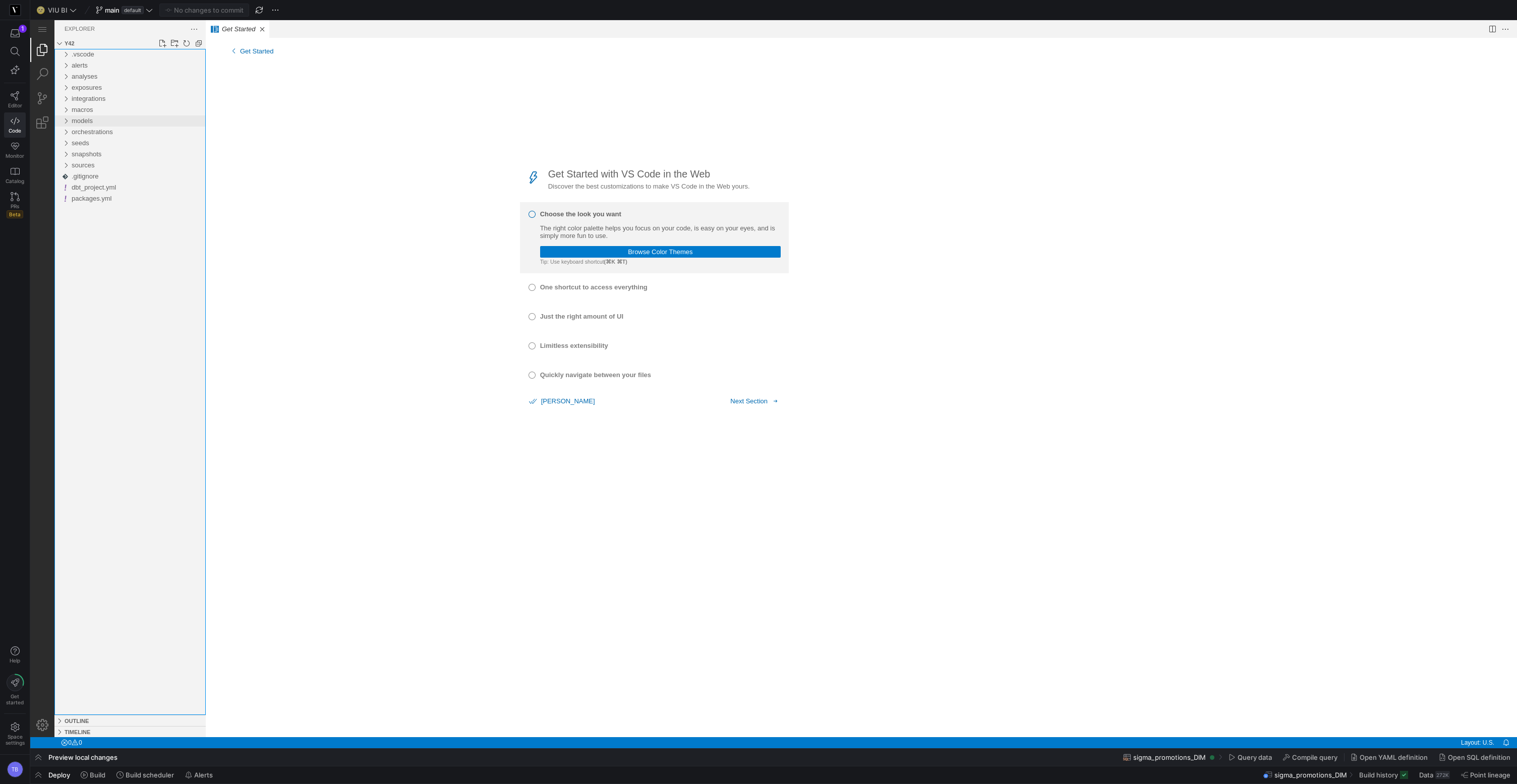
click at [64, 120] on div "models" at bounding box center [66, 121] width 15 height 11
click at [70, 141] on div "sources" at bounding box center [67, 143] width 19 height 11
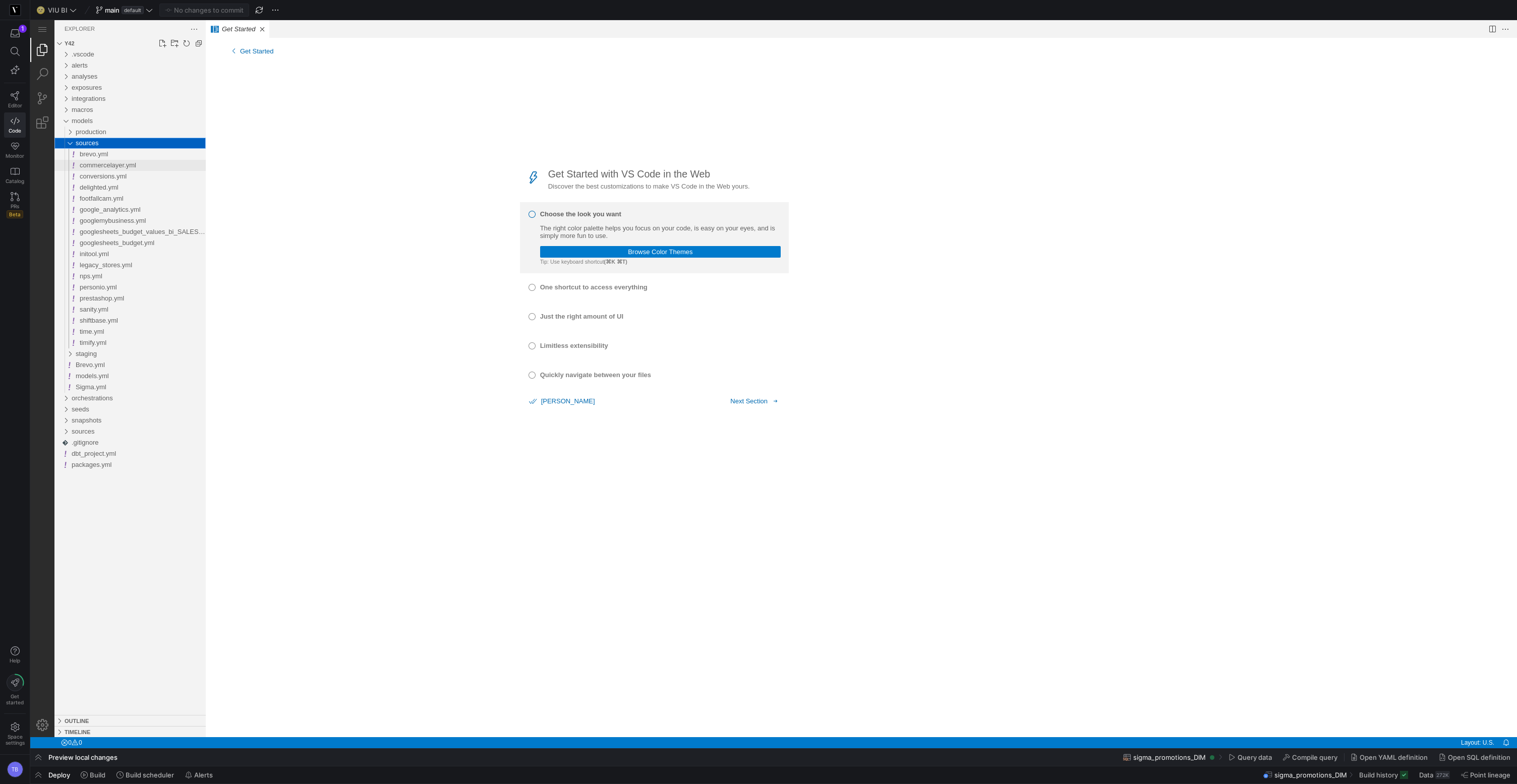
click at [95, 165] on span "commercelayer.yml" at bounding box center [107, 165] width 56 height 7
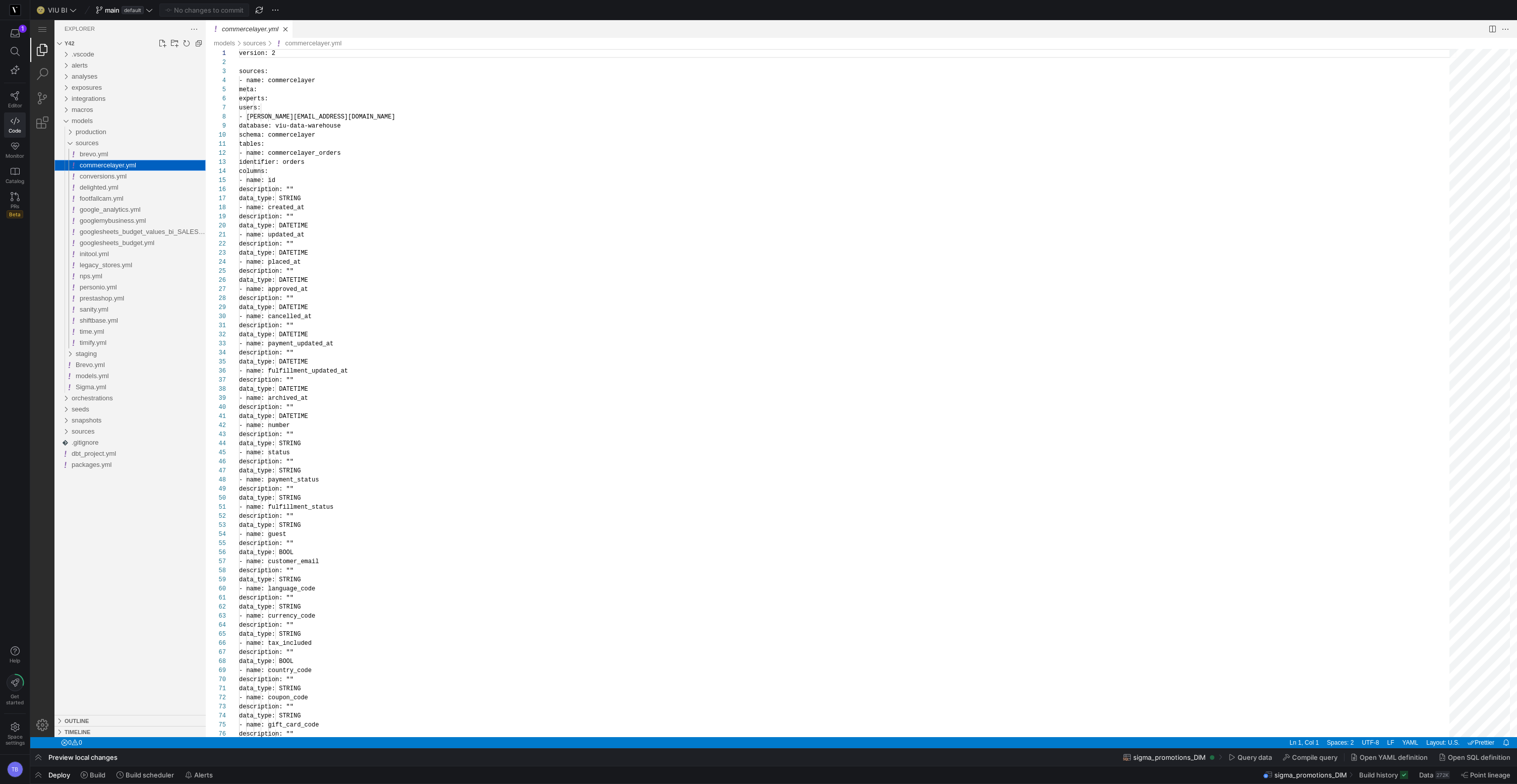
scroll to position [90, 0]
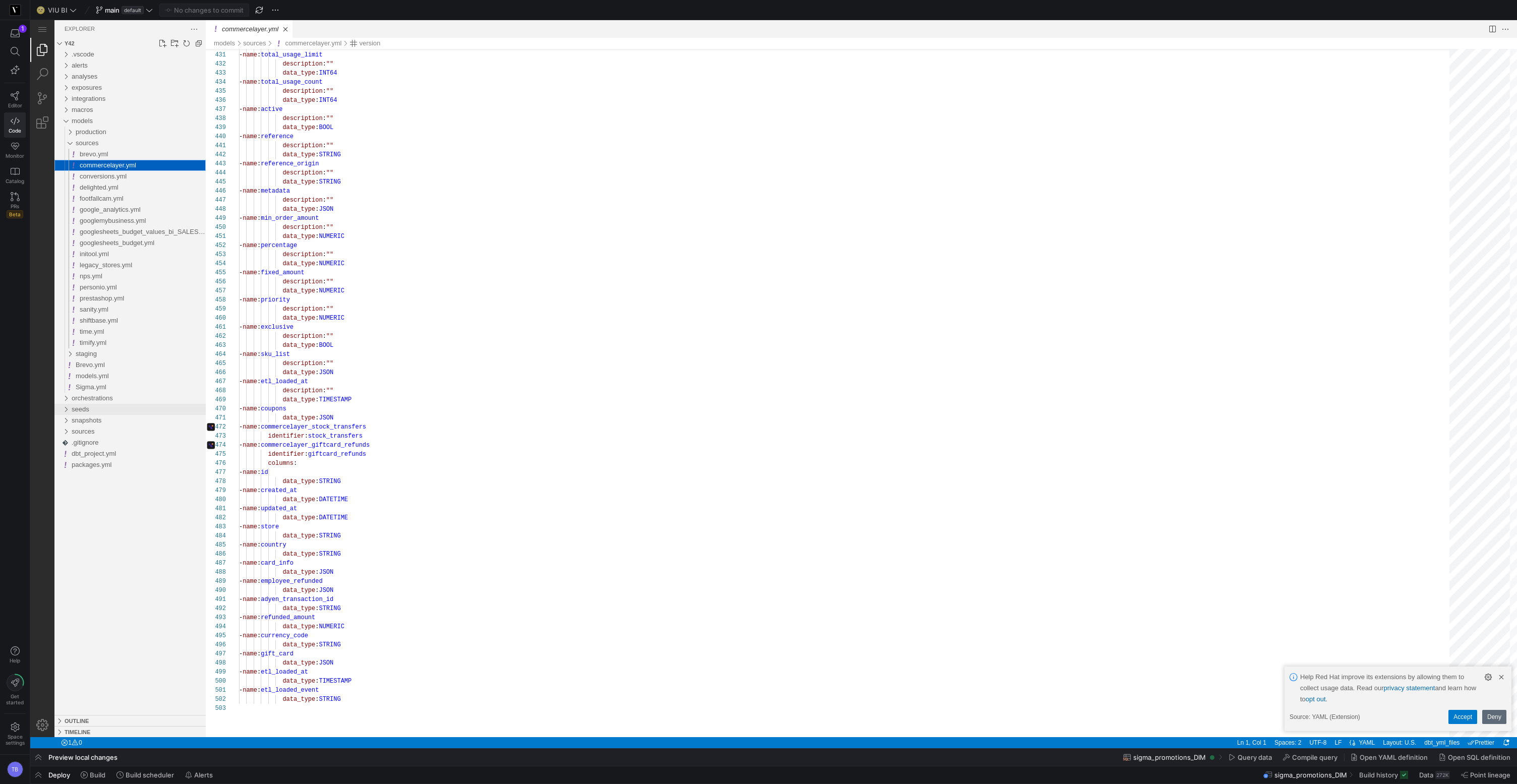
click at [104, 410] on div "seeds" at bounding box center [138, 410] width 134 height 11
click at [123, 133] on div "production" at bounding box center [140, 132] width 130 height 11
click at [106, 163] on div "sigma" at bounding box center [142, 165] width 126 height 11
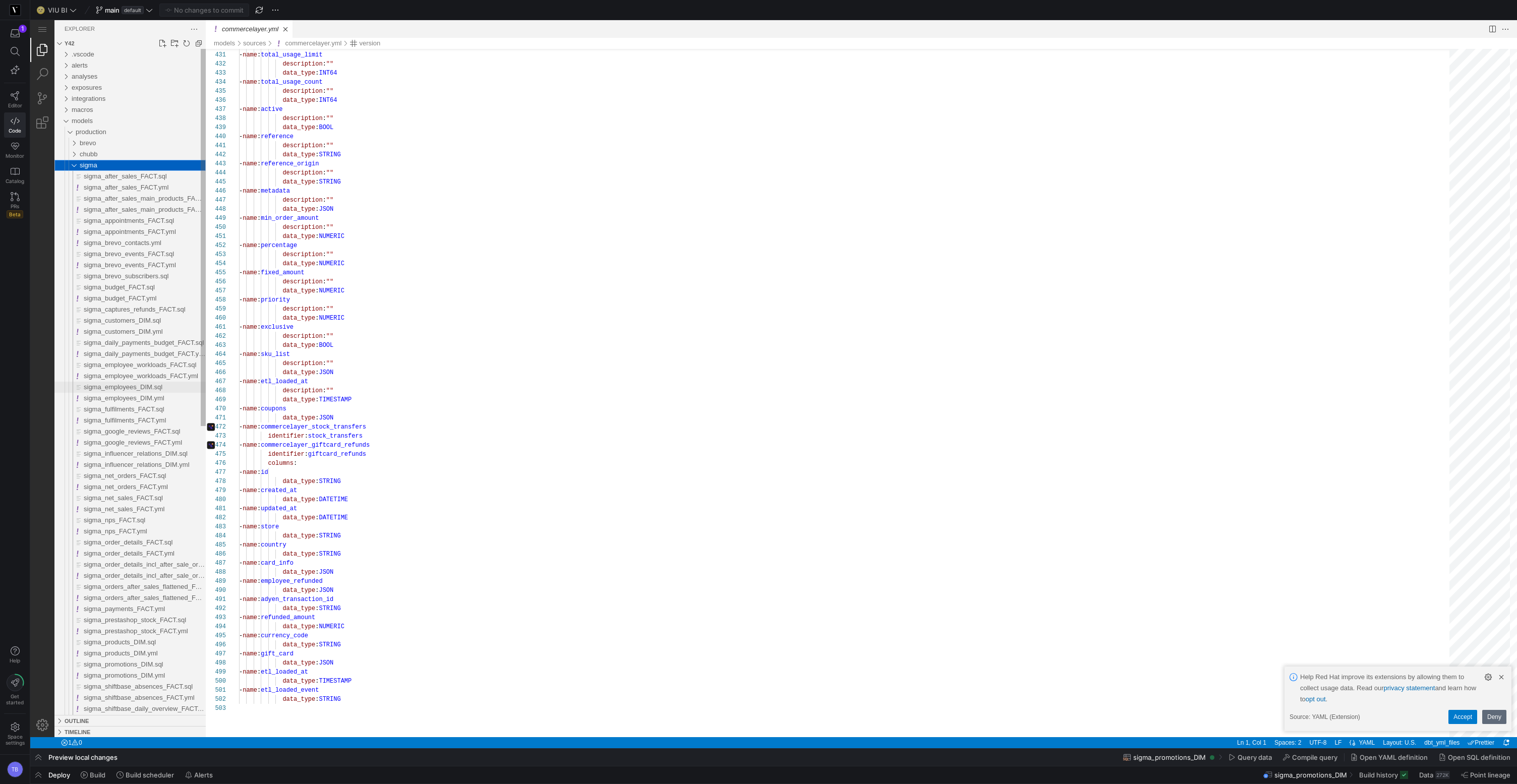
click at [152, 389] on span "sigma_employees_DIM.sql" at bounding box center [123, 386] width 78 height 7
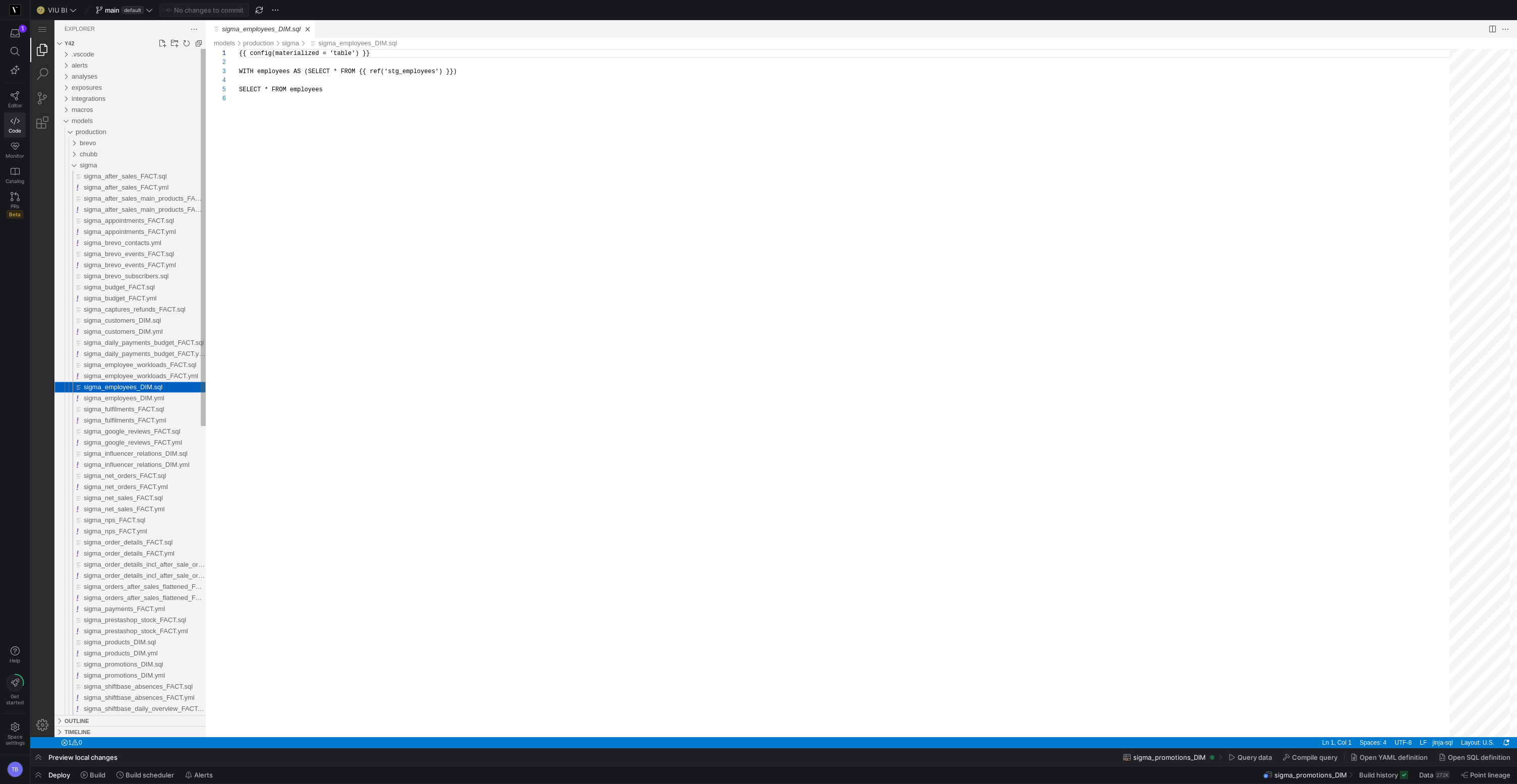
scroll to position [45, 0]
click at [136, 322] on span "sigma_customers_DIM.sql" at bounding box center [123, 320] width 78 height 7
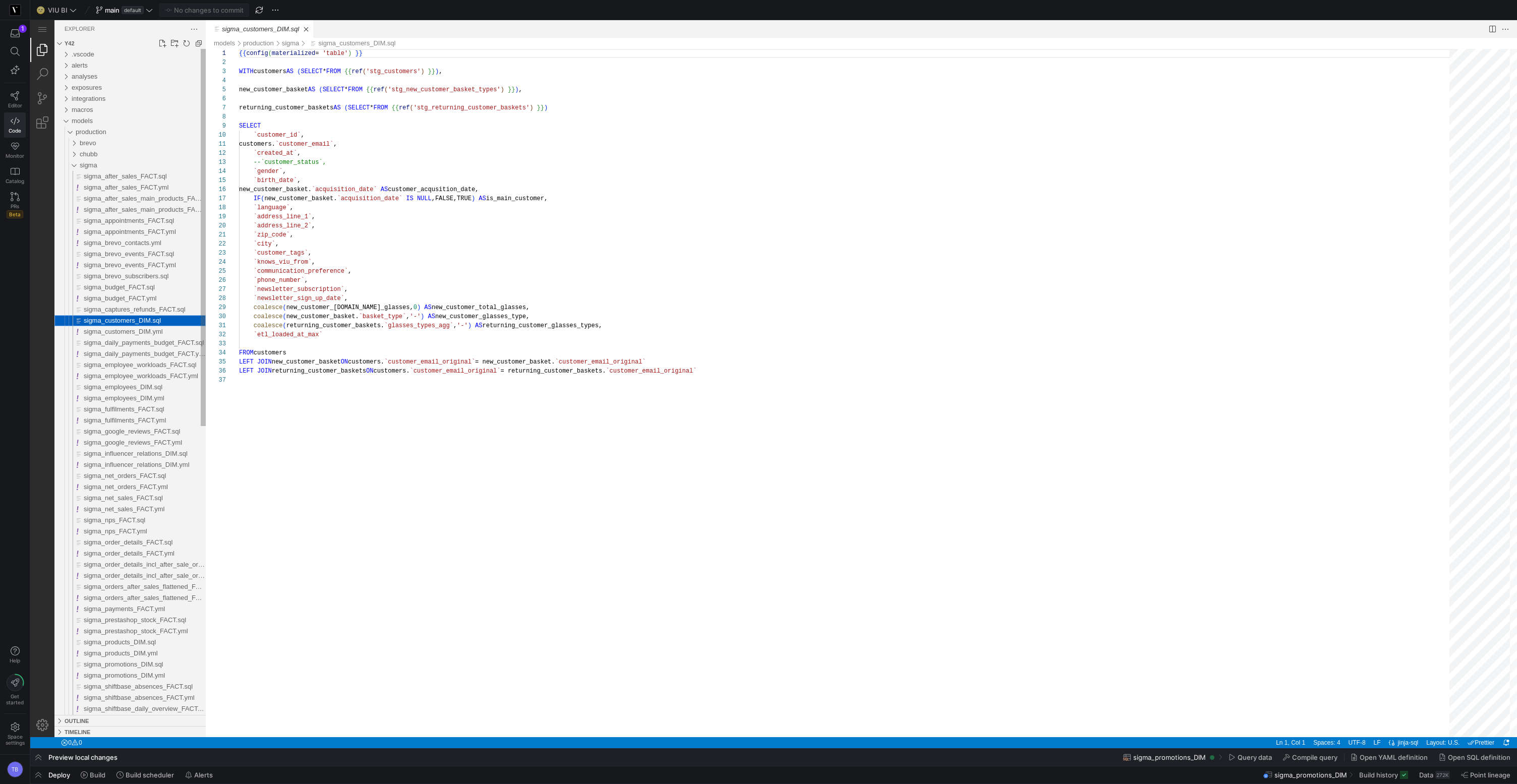
scroll to position [90, 0]
click at [86, 153] on span "chubb" at bounding box center [88, 154] width 18 height 7
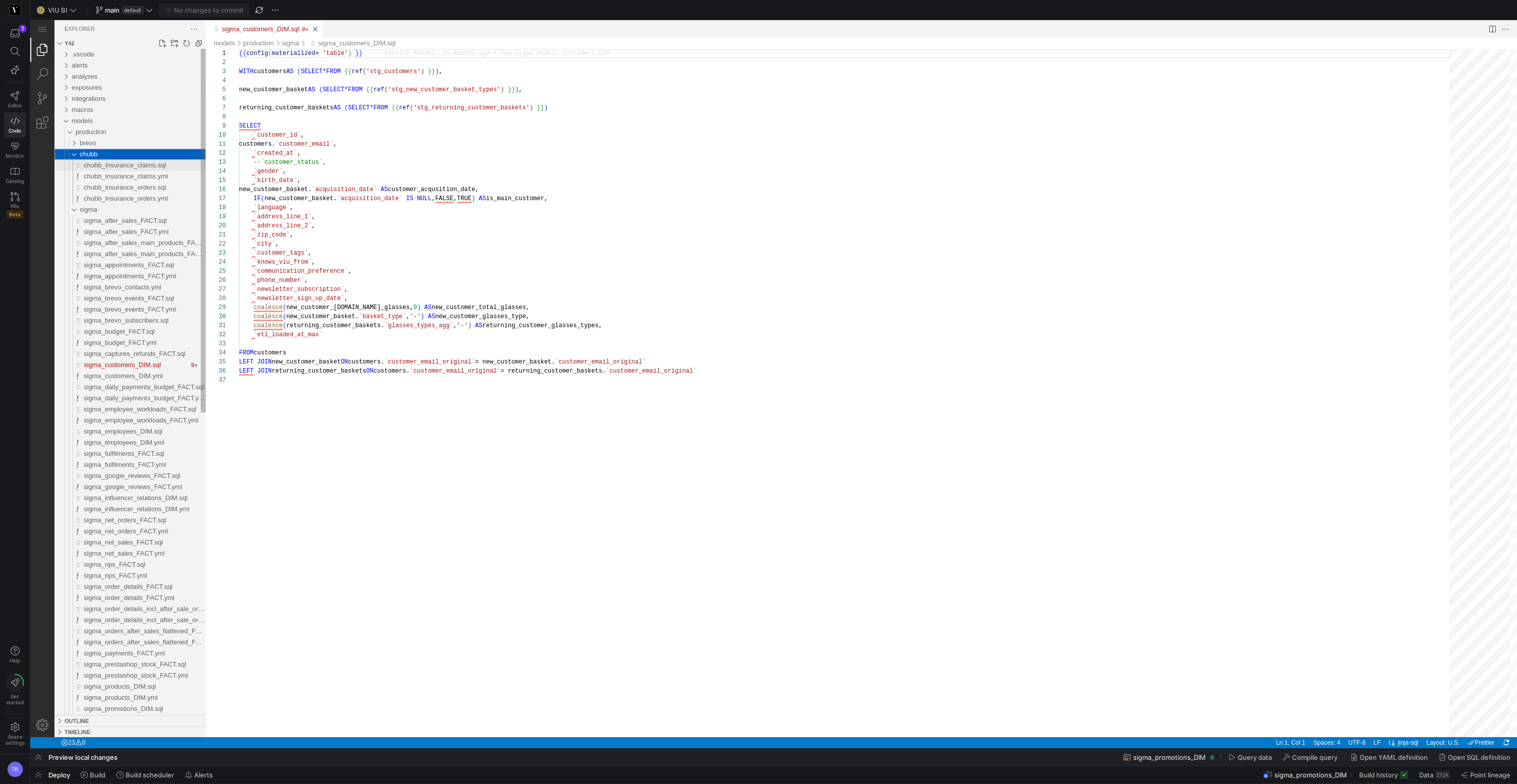
click at [139, 169] on span "chubb_insurance_claims.sql" at bounding box center [125, 165] width 82 height 7
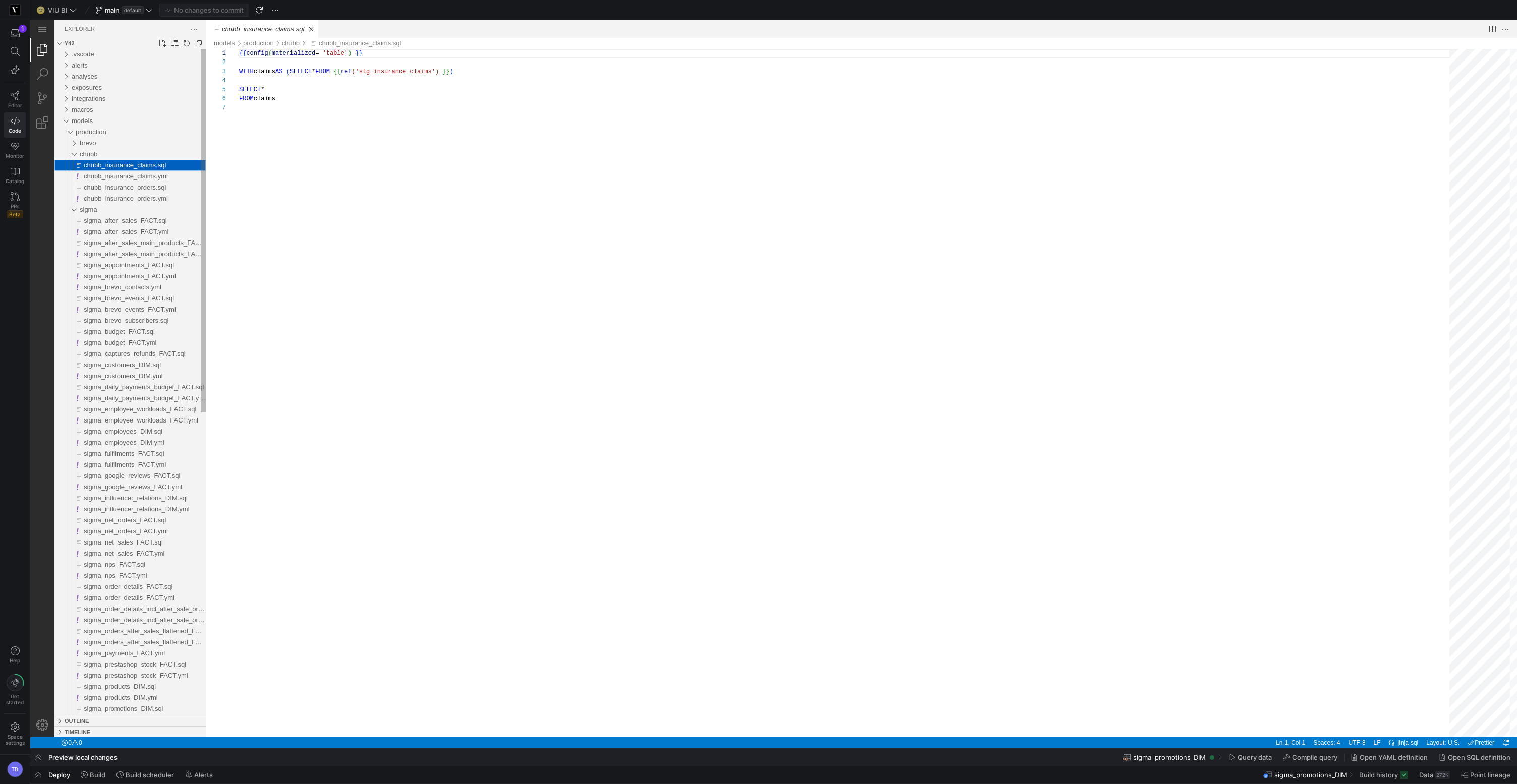
scroll to position [54, 0]
click at [161, 199] on span "chubb_insurance_orders.yml" at bounding box center [125, 198] width 84 height 7
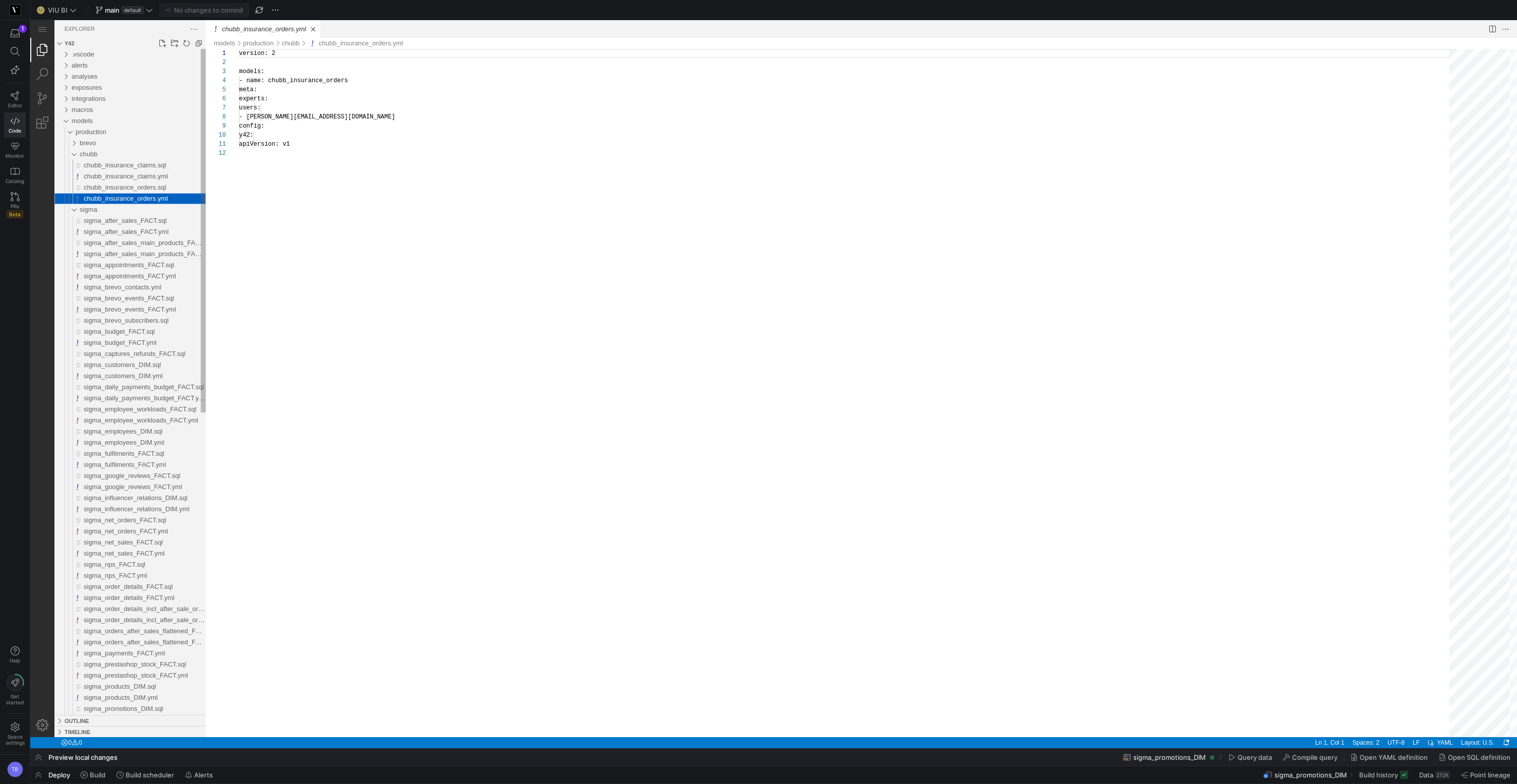
scroll to position [90, 0]
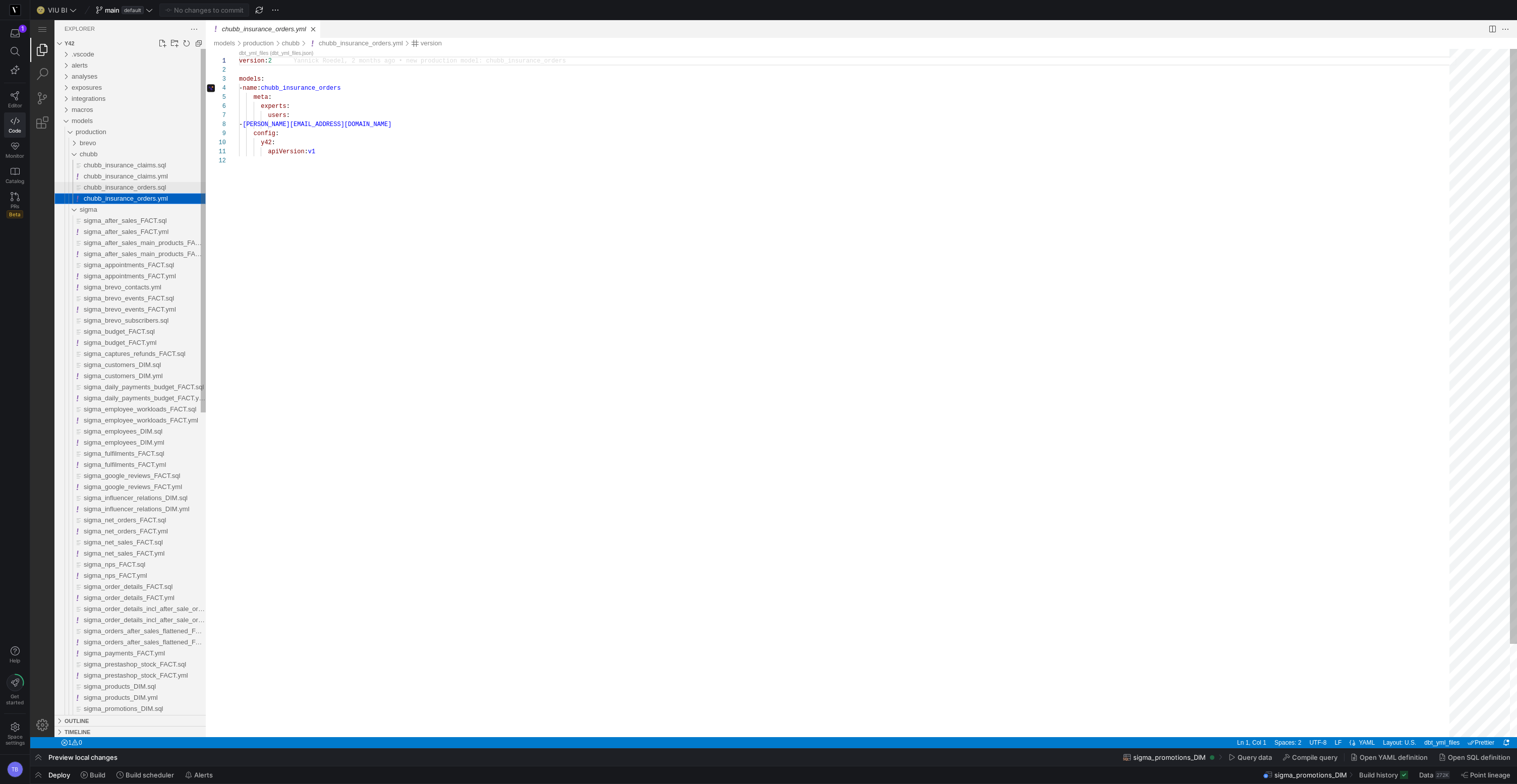
click at [167, 183] on div "chubb_insurance_orders.sql" at bounding box center [145, 187] width 122 height 11
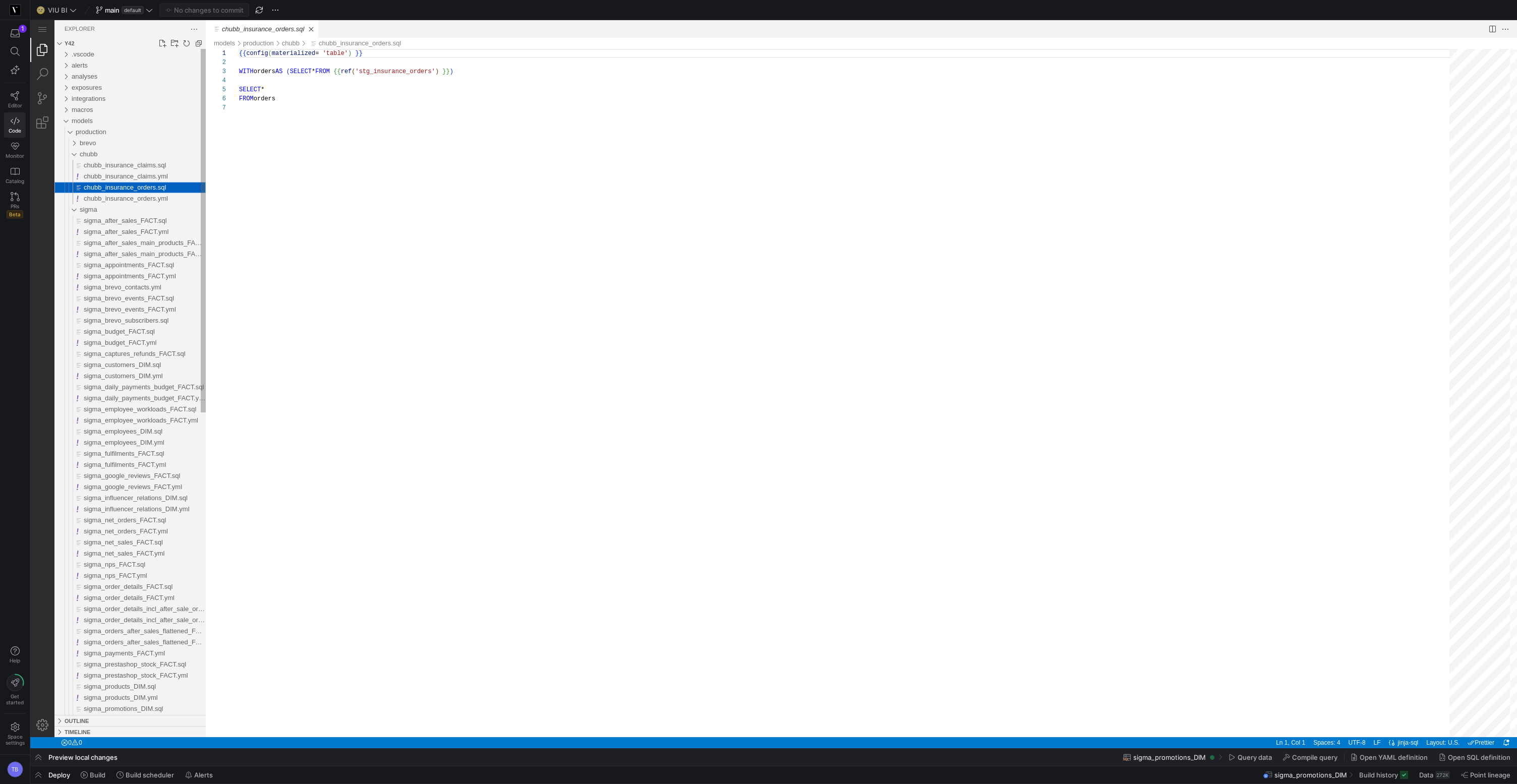
scroll to position [54, 0]
click at [13, 33] on icon "button" at bounding box center [15, 33] width 9 height 9
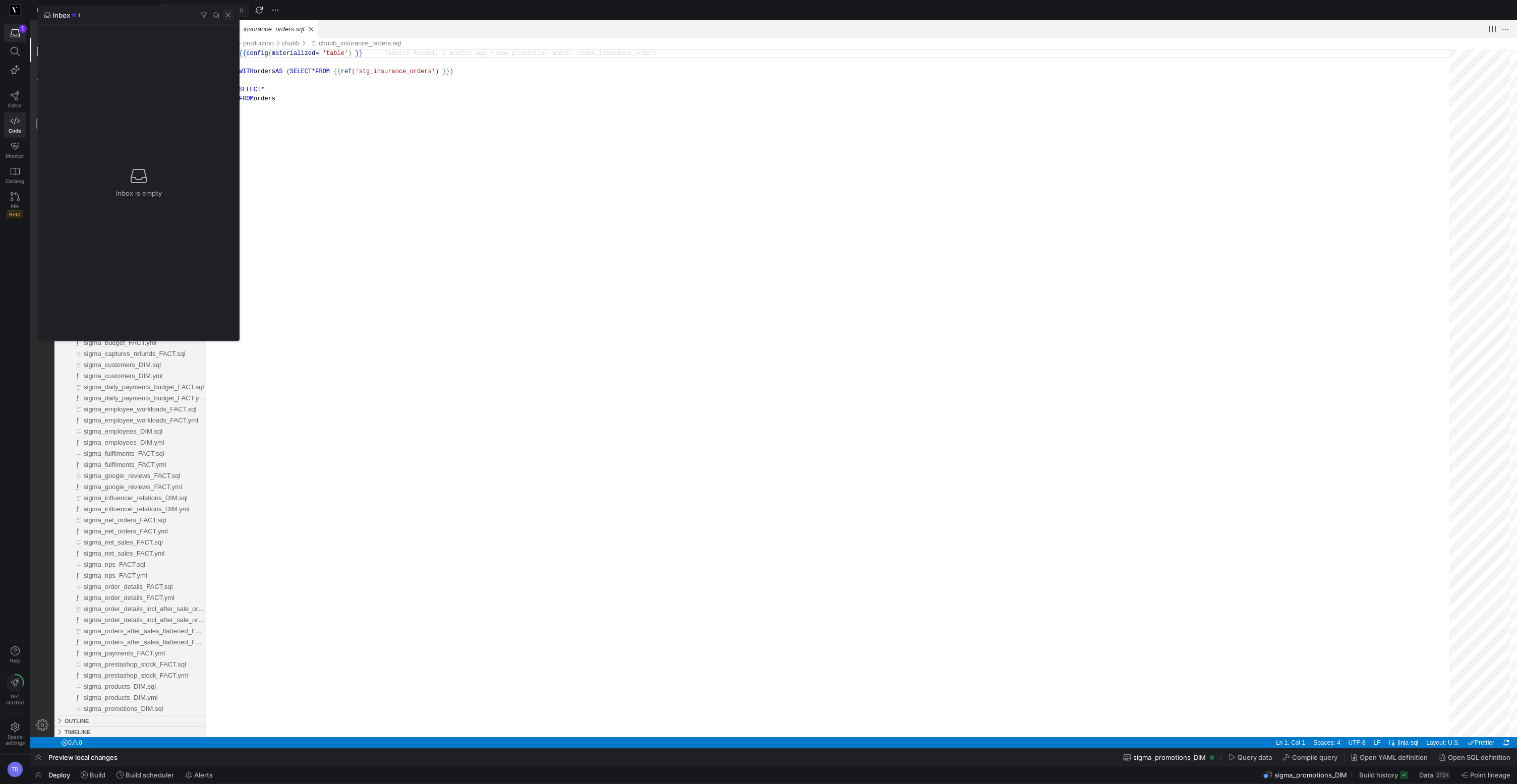
click at [229, 19] on span "button" at bounding box center [228, 15] width 10 height 10
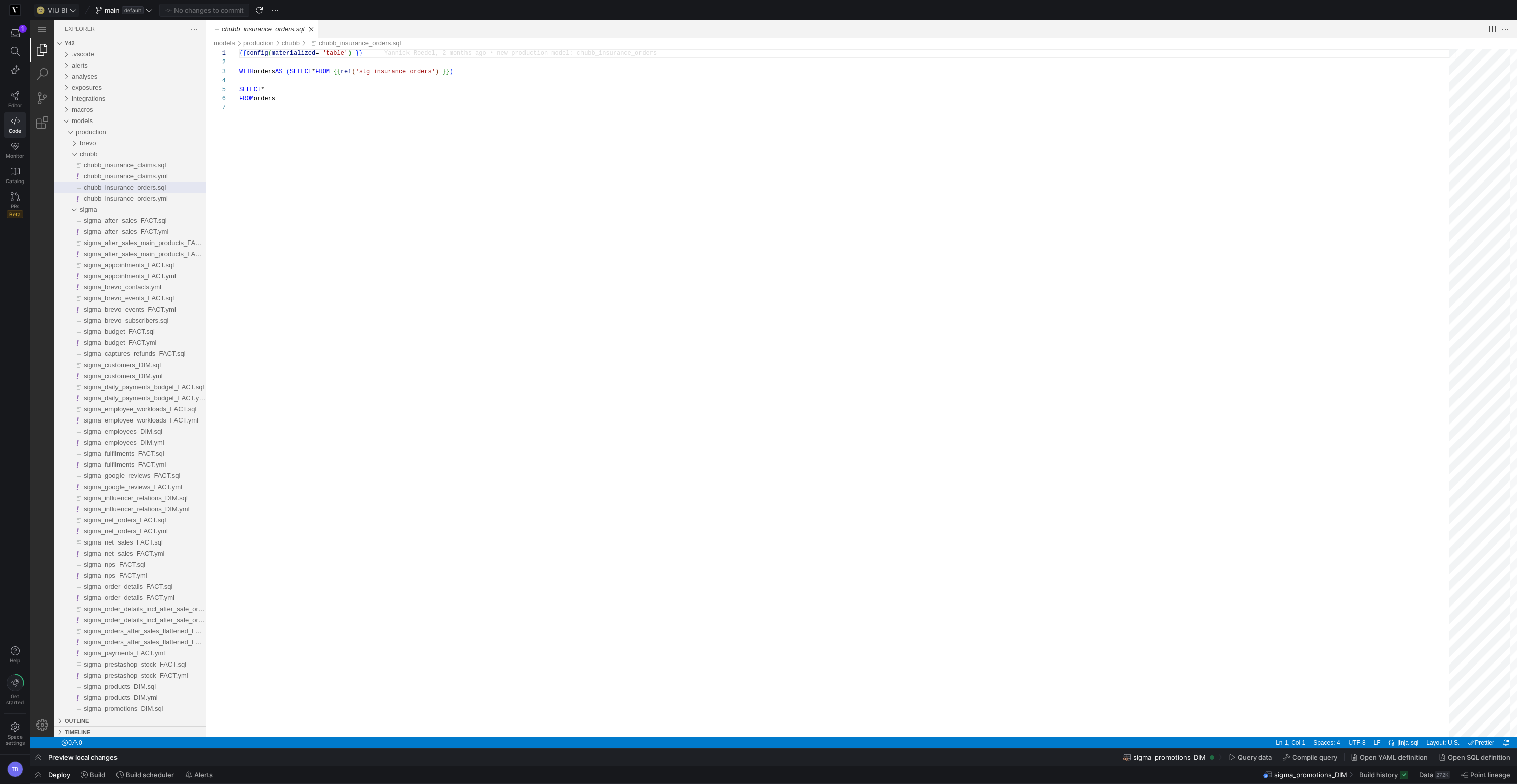
click at [61, 12] on span "VIU BI" at bounding box center [57, 10] width 19 height 8
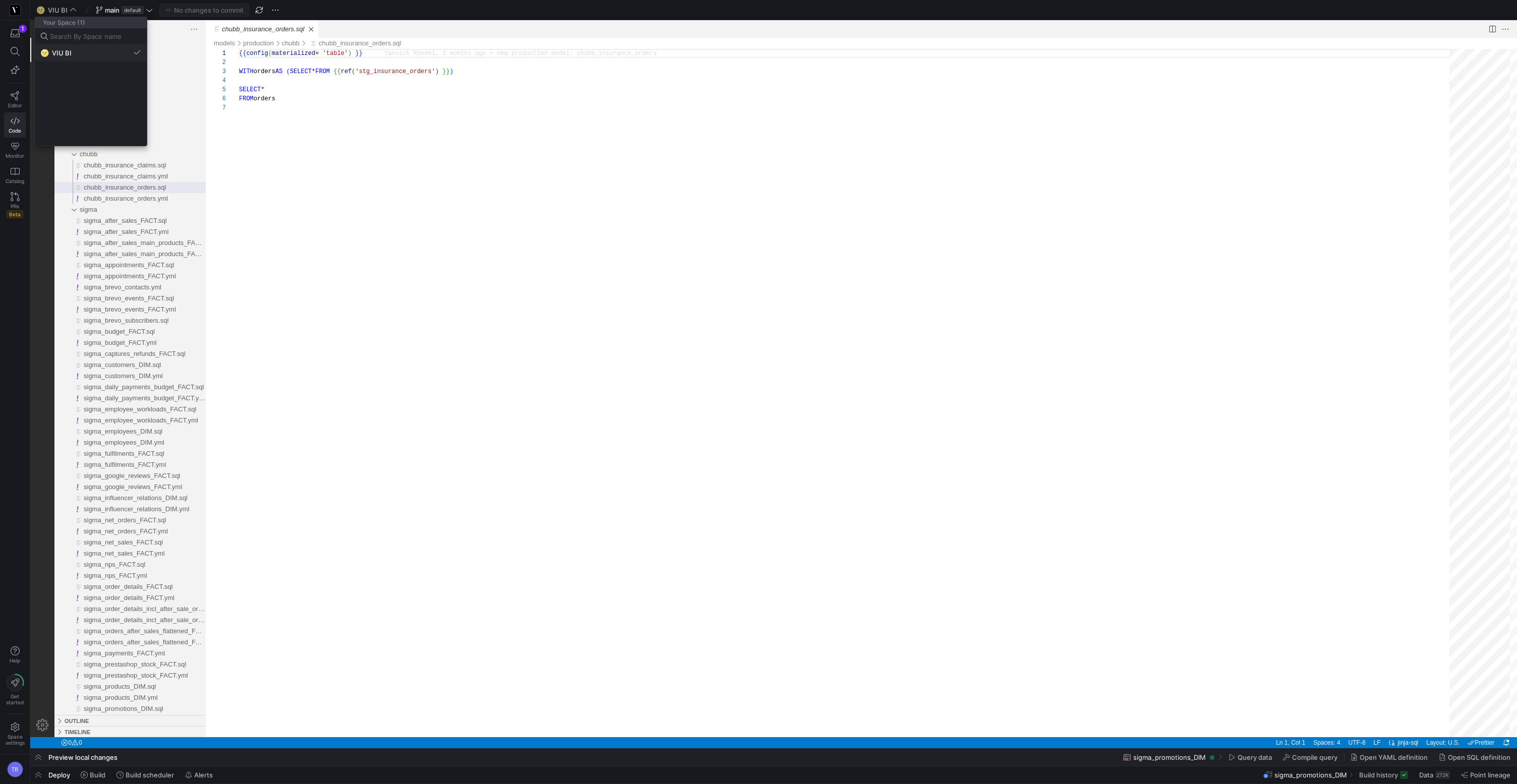
drag, startPoint x: 55, startPoint y: 55, endPoint x: 25, endPoint y: 34, distance: 36.6
click at [55, 55] on span "VIU BI" at bounding box center [61, 53] width 19 height 8
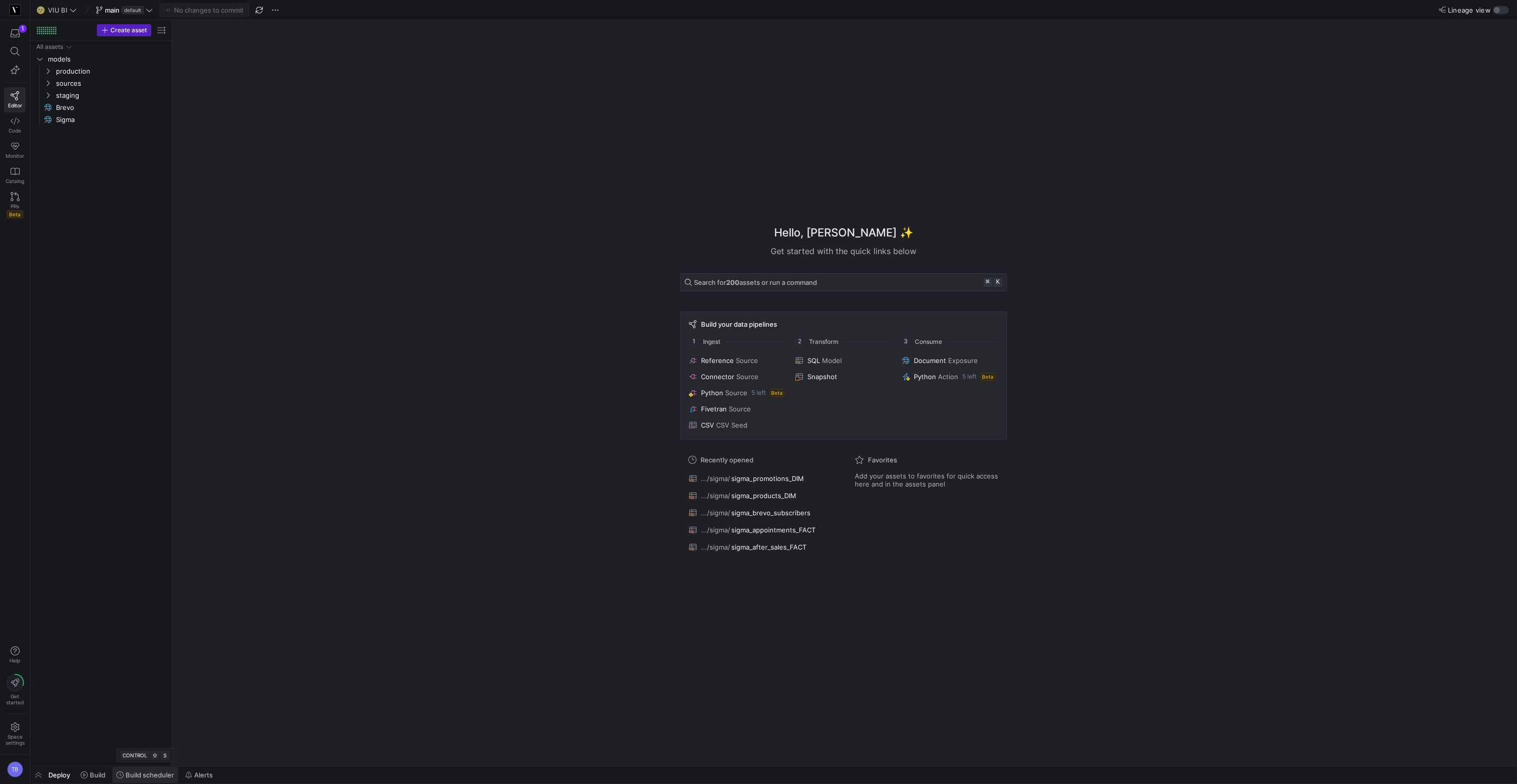
click at [125, 774] on span "Build scheduler" at bounding box center [145, 775] width 57 height 8
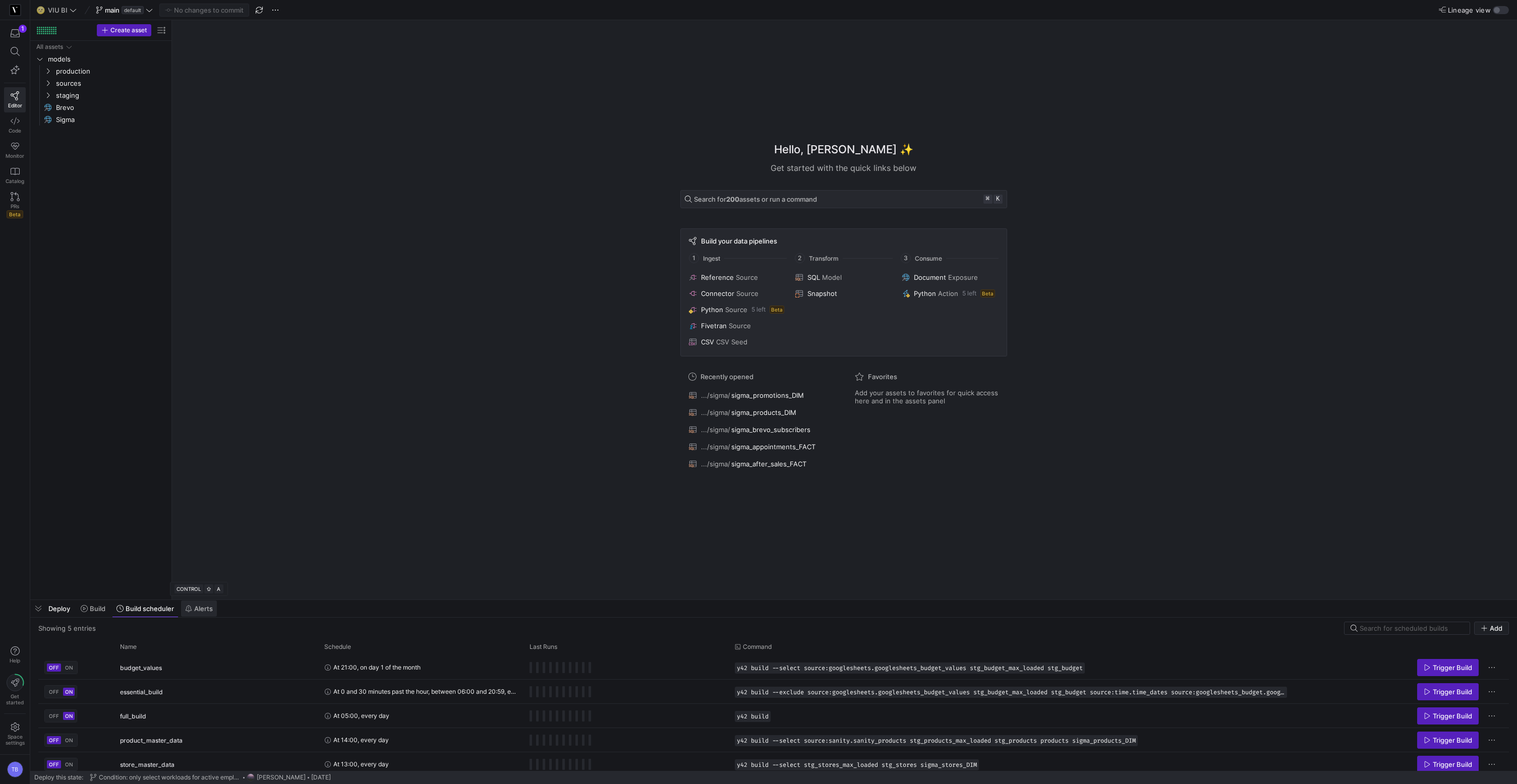
click at [207, 608] on span "Alerts" at bounding box center [203, 608] width 18 height 8
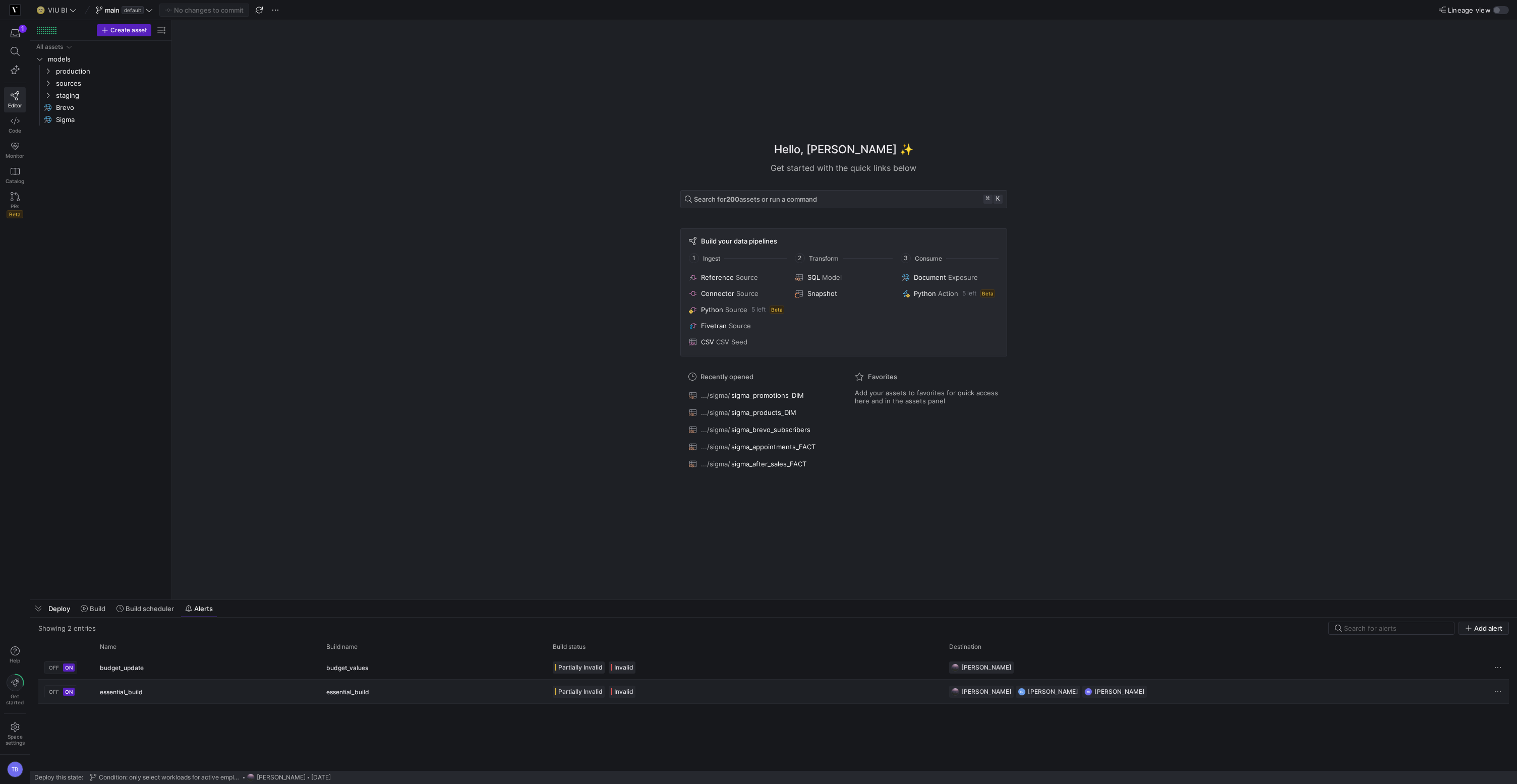
click at [418, 686] on div "essential_build" at bounding box center [434, 692] width 214 height 24
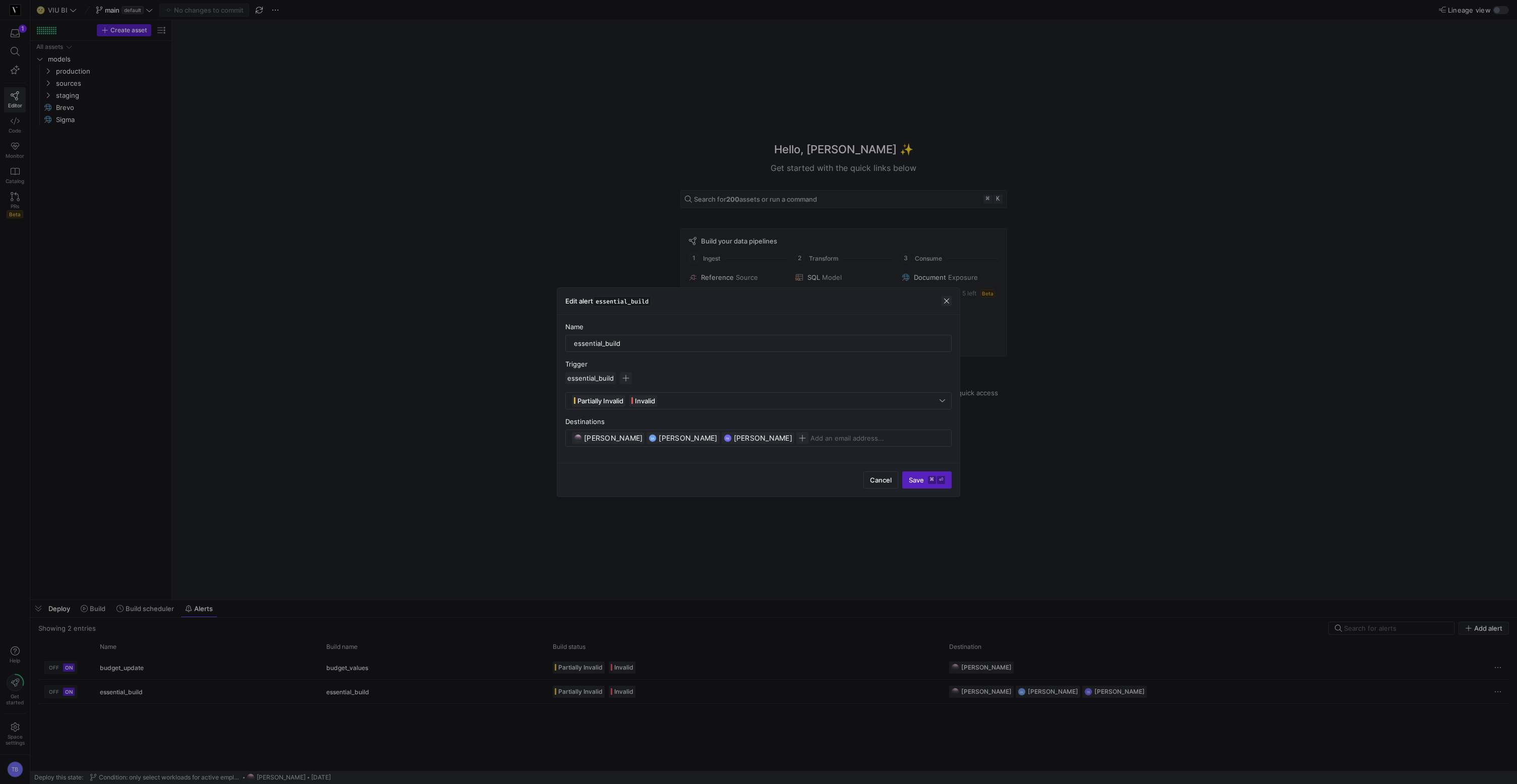
click at [946, 302] on span "button" at bounding box center [946, 301] width 10 height 10
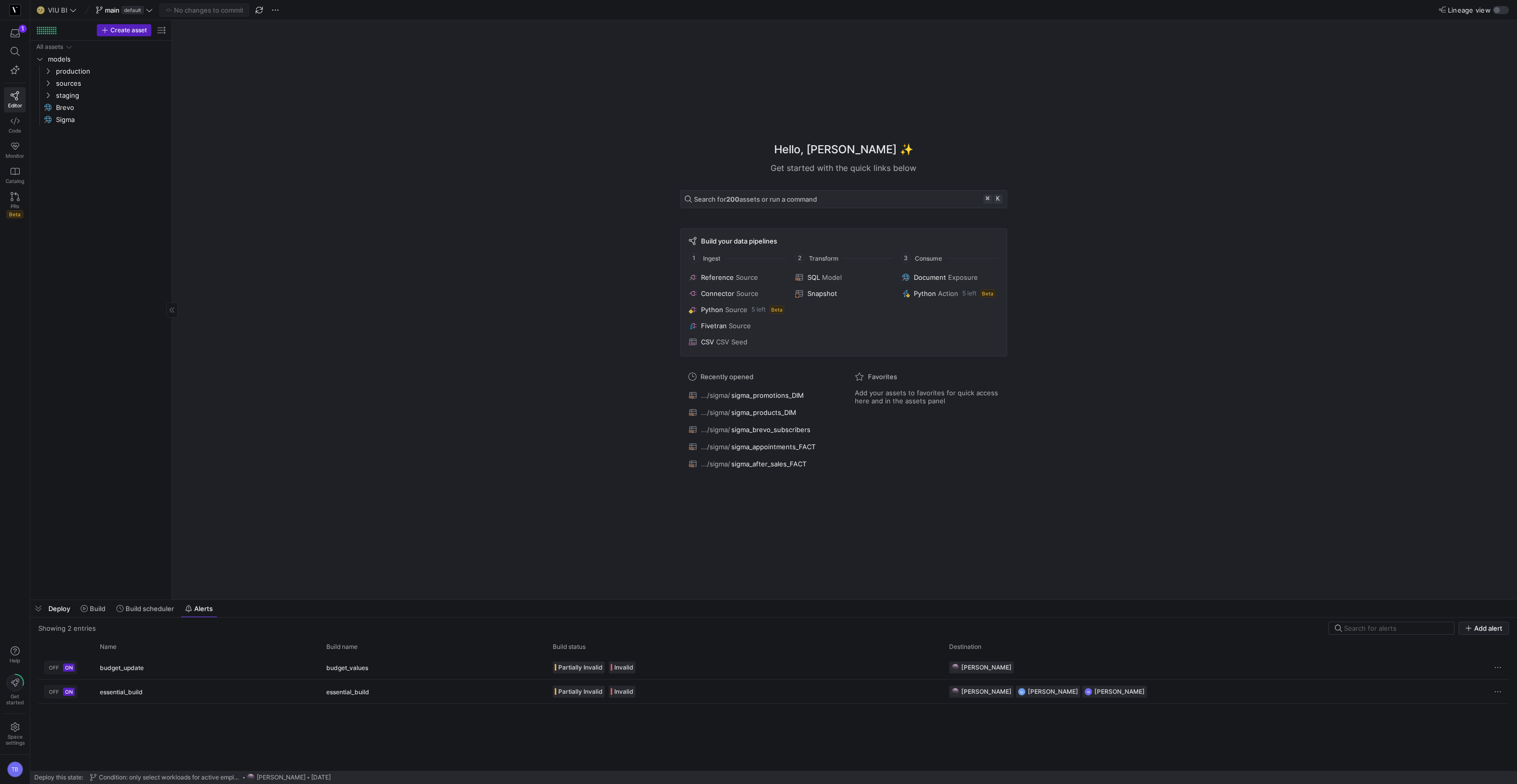
click at [42, 20] on div "Create asset" at bounding box center [101, 30] width 141 height 20
click at [45, 28] on div at bounding box center [46, 30] width 19 height 7
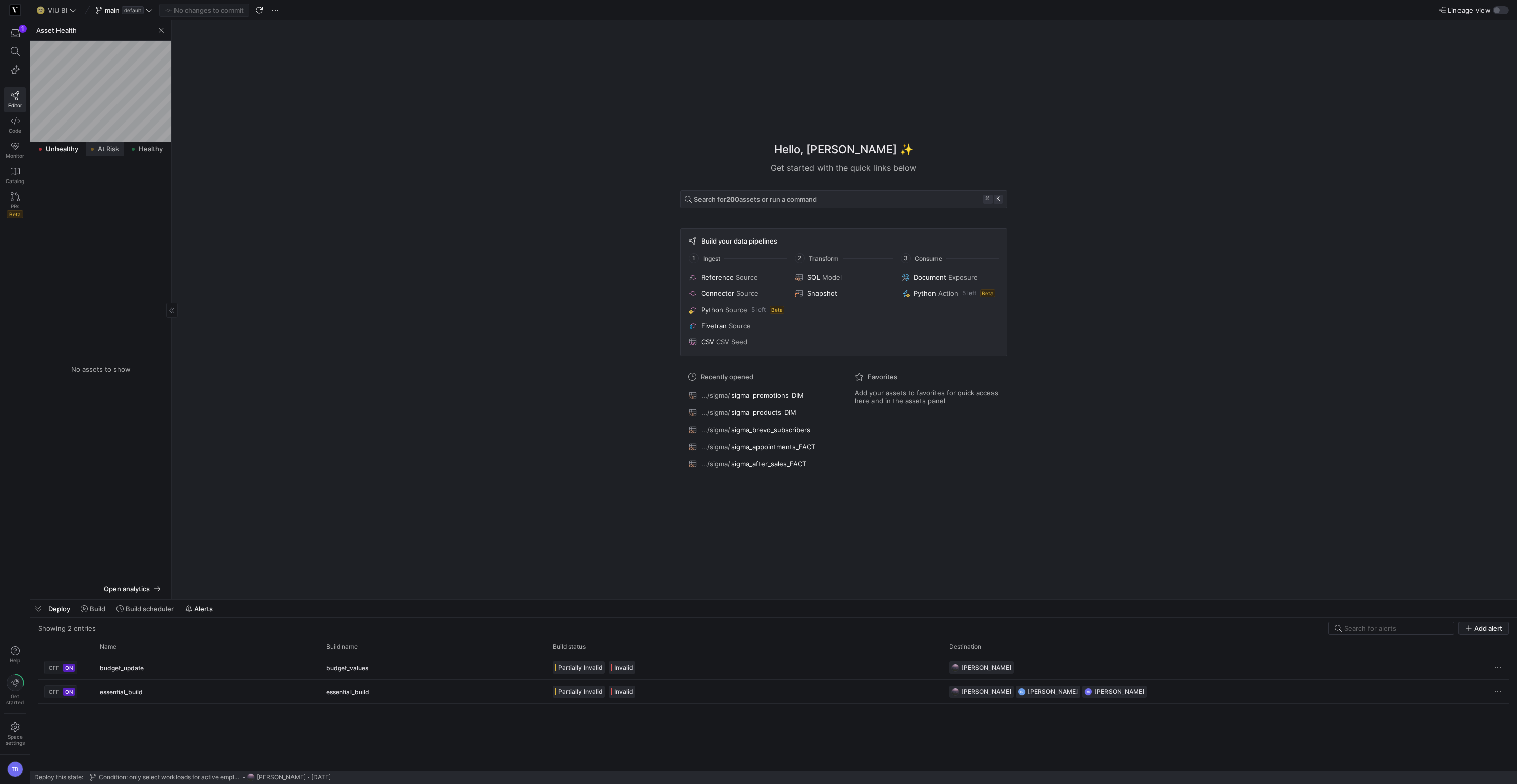
click at [105, 154] on div "At Risk" at bounding box center [104, 149] width 37 height 15
click at [149, 150] on span "Healthy" at bounding box center [150, 148] width 24 height 6
click at [47, 218] on icon "Press SPACE to select this row." at bounding box center [48, 215] width 7 height 6
click at [66, 205] on span "sources" at bounding box center [111, 203] width 110 height 12
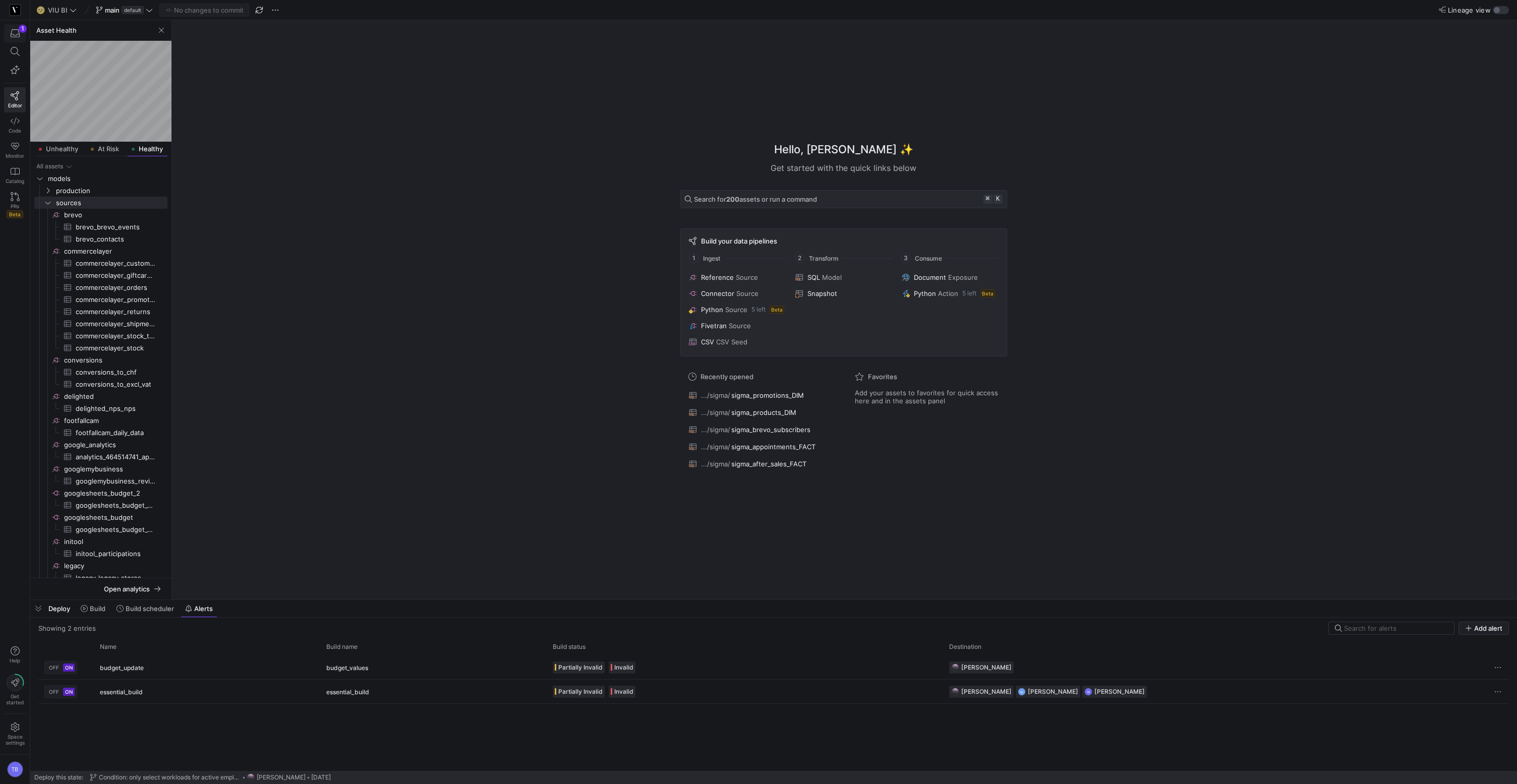
click at [18, 31] on icon "button" at bounding box center [15, 33] width 9 height 8
